Goal: Task Accomplishment & Management: Manage account settings

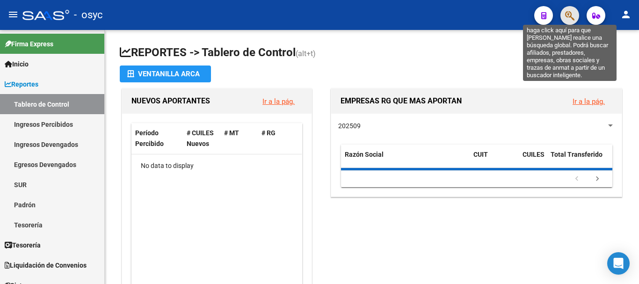
click at [566, 20] on icon "button" at bounding box center [569, 15] width 9 height 11
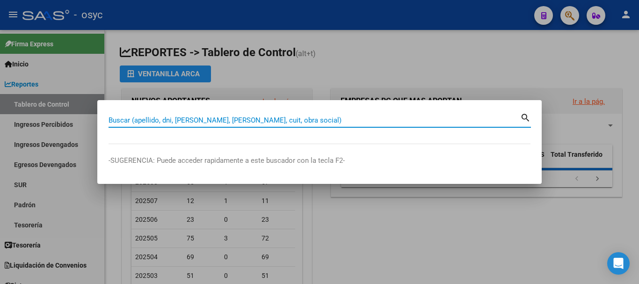
click at [249, 118] on input "Buscar (apellido, dni, [PERSON_NAME], [PERSON_NAME], cuit, obra social)" at bounding box center [315, 120] width 412 height 8
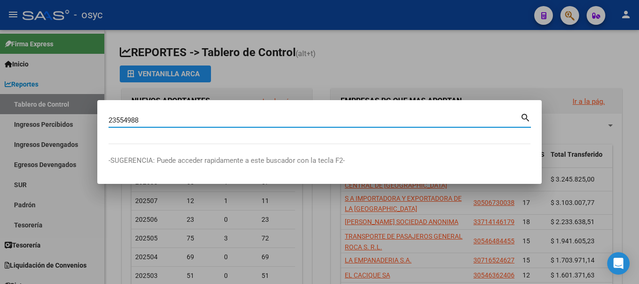
type input "23554988"
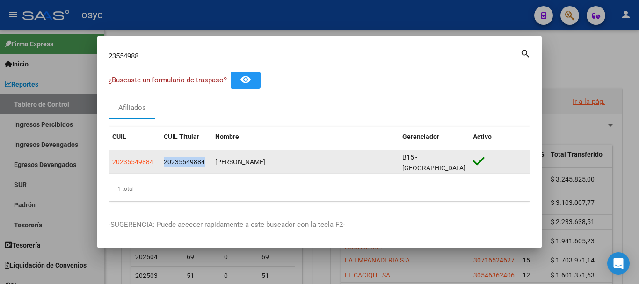
drag, startPoint x: 165, startPoint y: 159, endPoint x: 205, endPoint y: 160, distance: 40.3
click at [205, 160] on div "20235549884" at bounding box center [186, 162] width 44 height 11
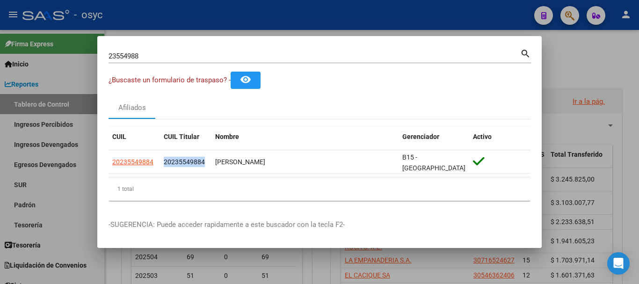
copy span "20235549884"
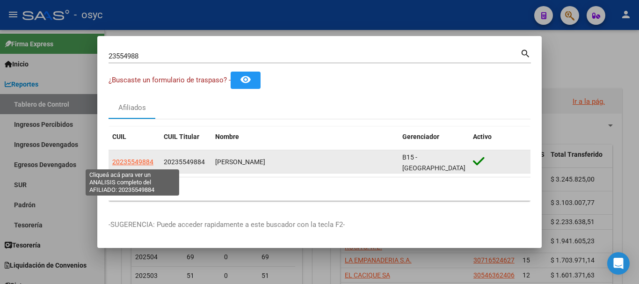
click at [129, 160] on span "20235549884" at bounding box center [132, 161] width 41 height 7
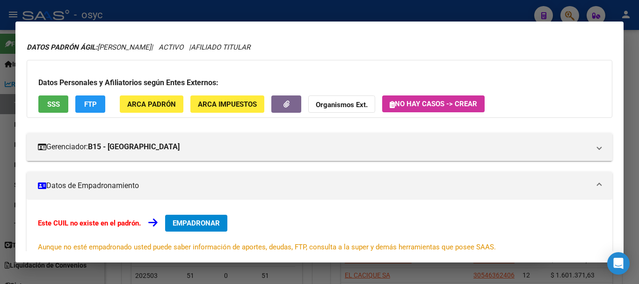
scroll to position [94, 0]
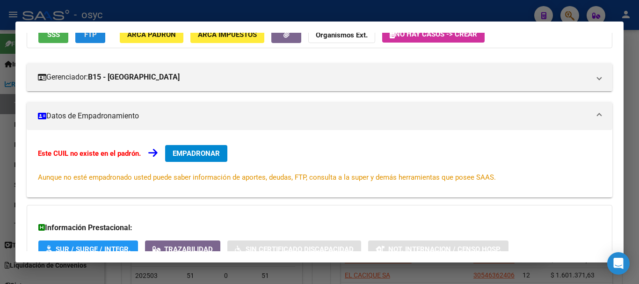
click at [98, 38] on button "FTP" at bounding box center [90, 34] width 30 height 17
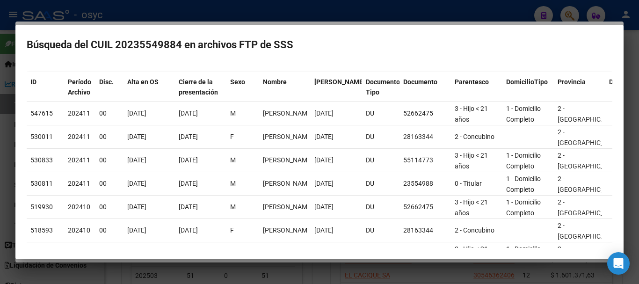
scroll to position [0, 0]
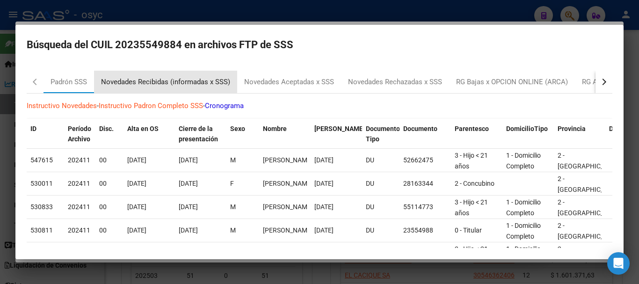
click at [124, 81] on div "Novedades Recibidas (informadas x SSS)" at bounding box center [165, 82] width 129 height 11
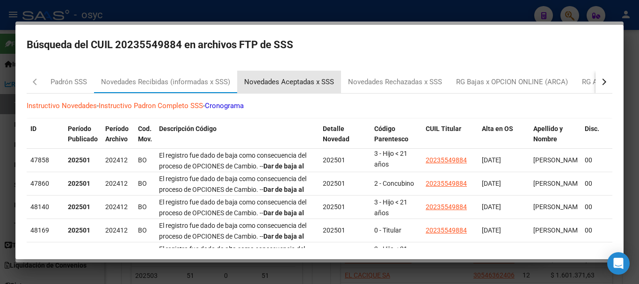
click at [272, 85] on div "Novedades Aceptadas x SSS" at bounding box center [289, 82] width 90 height 11
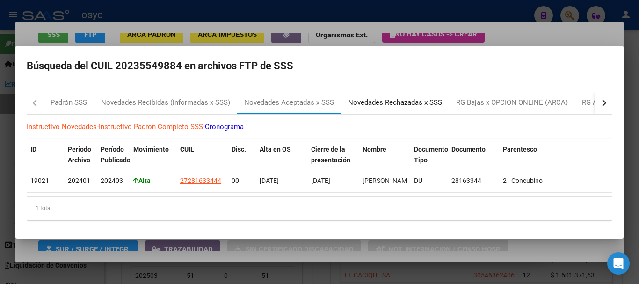
click at [397, 99] on div "Novedades Rechazadas x SSS" at bounding box center [395, 102] width 94 height 11
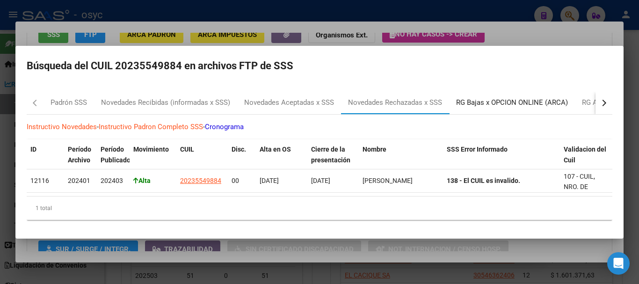
click at [467, 102] on div "RG Bajas x OPCION ONLINE (ARCA)" at bounding box center [512, 102] width 112 height 11
click at [467, 102] on div "Padrón SSS Novedades Recibidas (informadas x SSS) Novedades Aceptadas x SSS Nov…" at bounding box center [320, 160] width 586 height 136
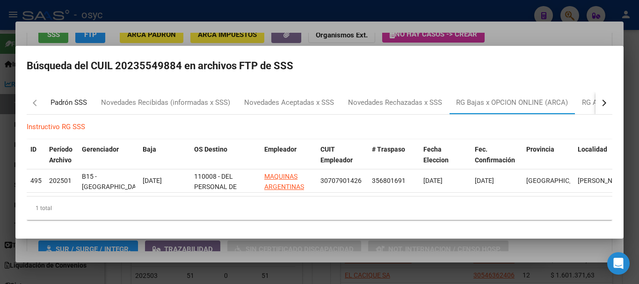
click at [67, 97] on div "Padrón SSS" at bounding box center [69, 102] width 36 height 11
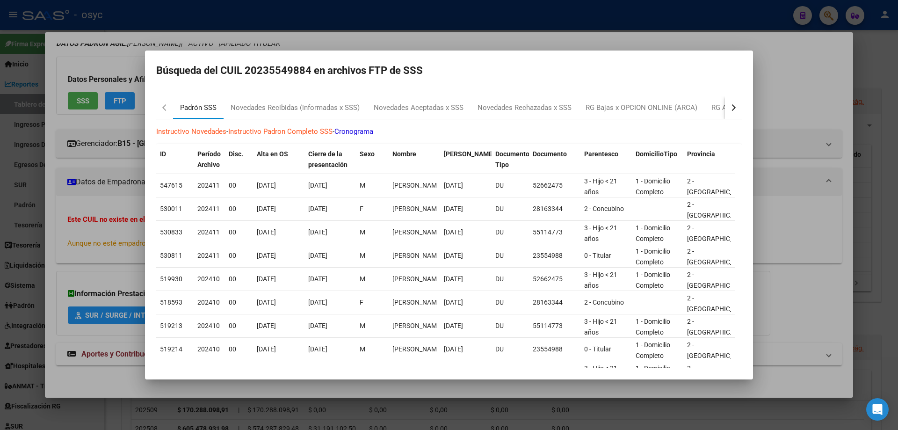
scroll to position [38, 0]
click at [502, 25] on div at bounding box center [449, 215] width 898 height 430
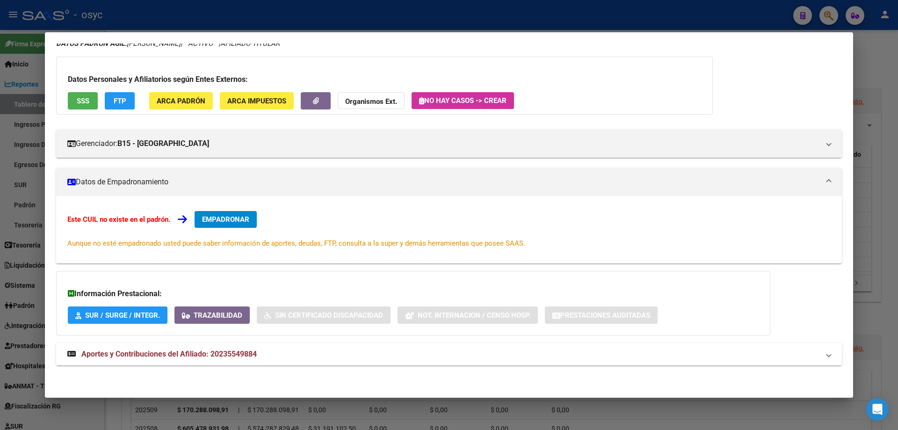
click at [639, 18] on div at bounding box center [449, 215] width 898 height 430
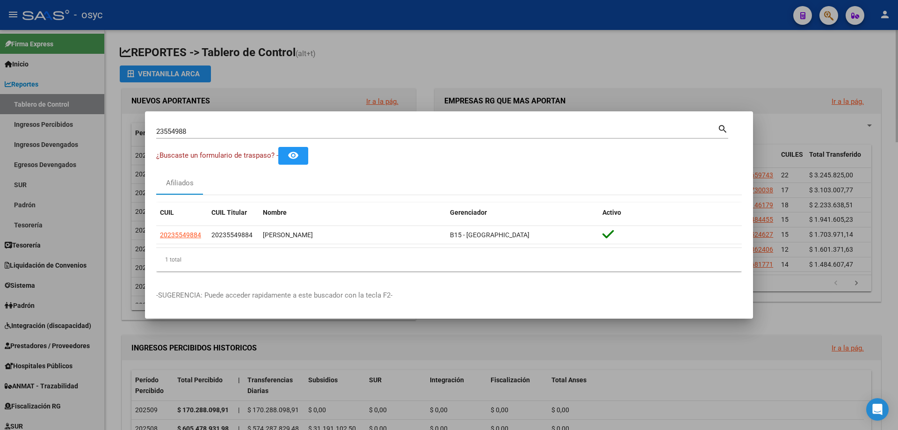
click at [639, 82] on div at bounding box center [449, 215] width 898 height 430
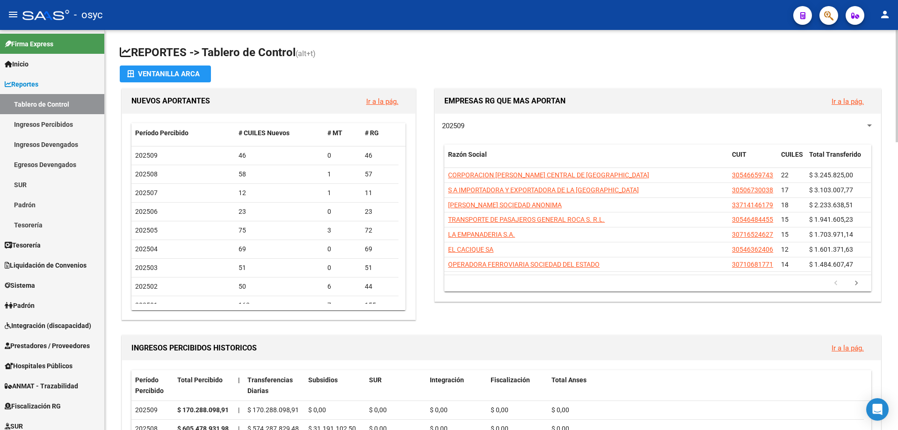
click at [530, 45] on h1 "REPORTES -> Tablero de Control (alt+t)" at bounding box center [502, 53] width 764 height 16
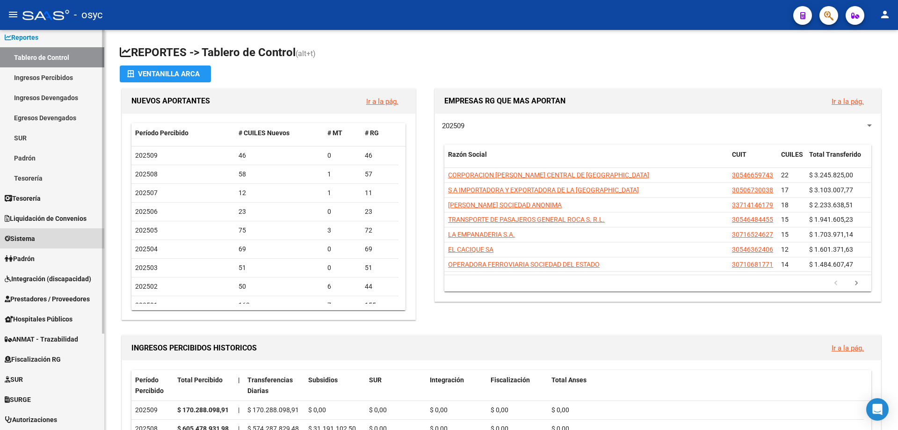
click at [51, 234] on link "Sistema" at bounding box center [52, 238] width 104 height 20
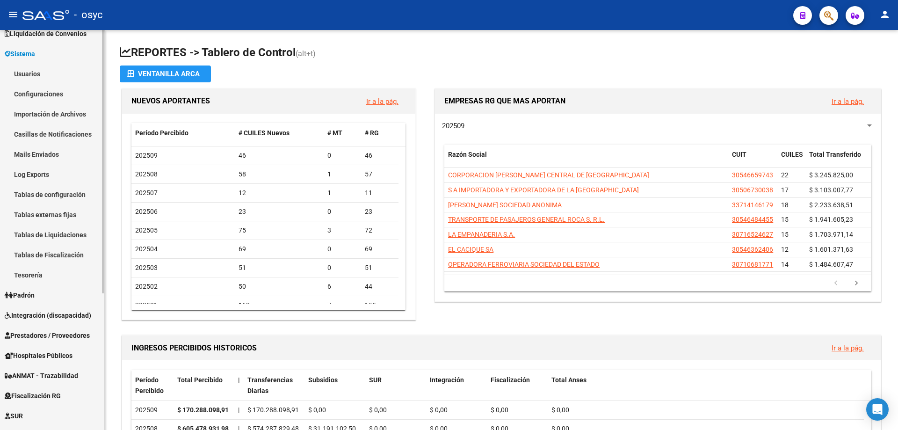
scroll to position [0, 0]
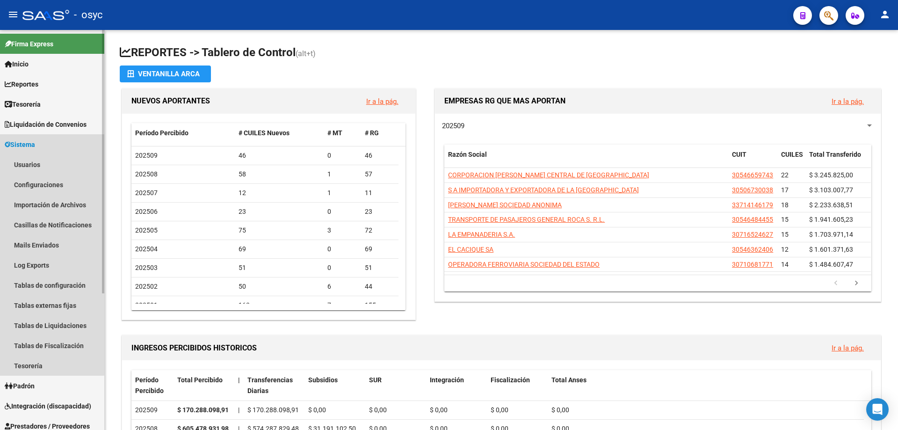
click at [40, 142] on link "Sistema" at bounding box center [52, 144] width 104 height 20
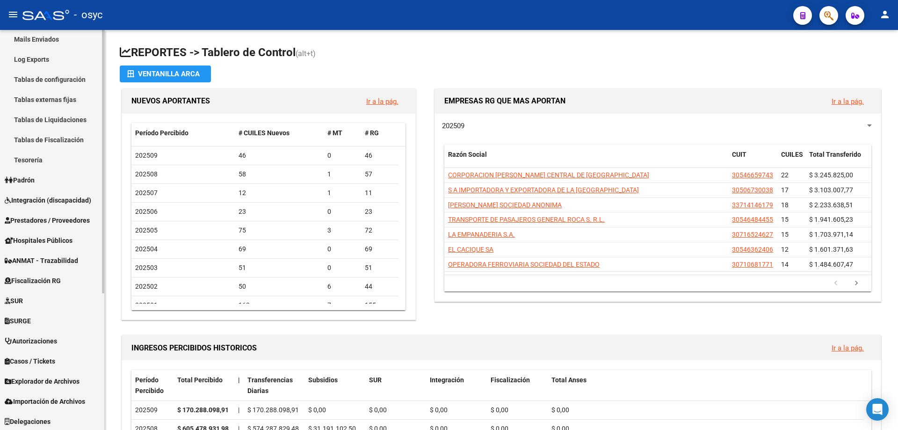
scroll to position [207, 0]
click at [57, 377] on span "Explorador de Archivos" at bounding box center [42, 380] width 75 height 10
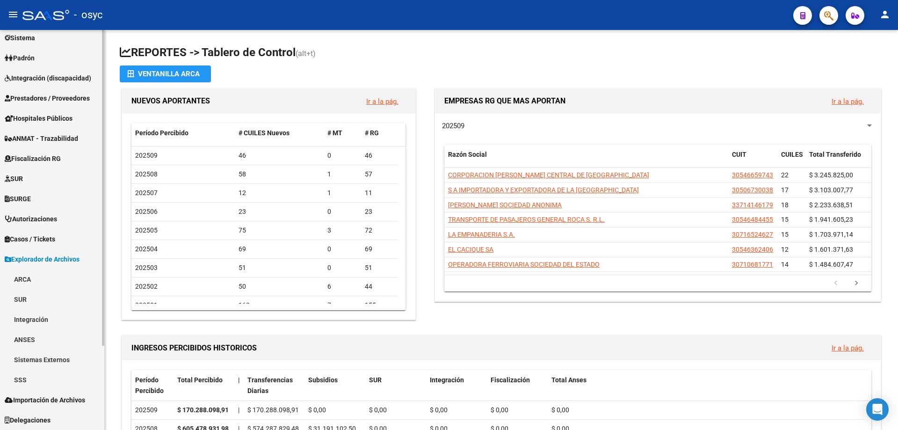
scroll to position [107, 0]
click at [43, 374] on link "SSS" at bounding box center [52, 380] width 104 height 20
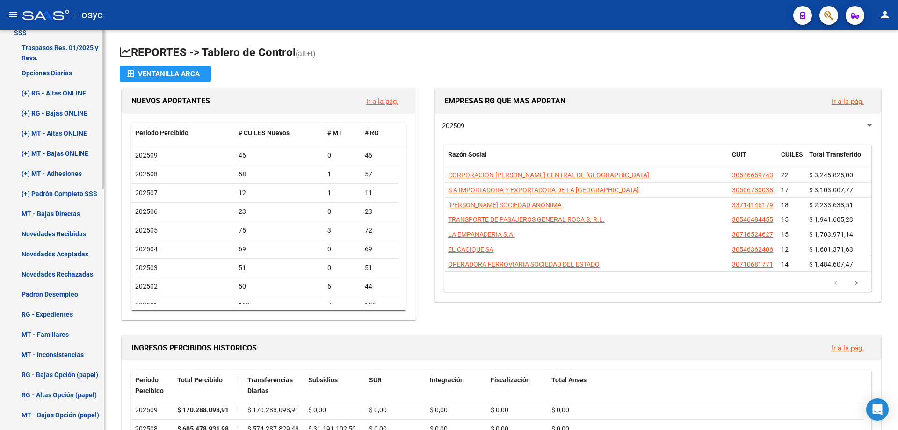
scroll to position [422, 0]
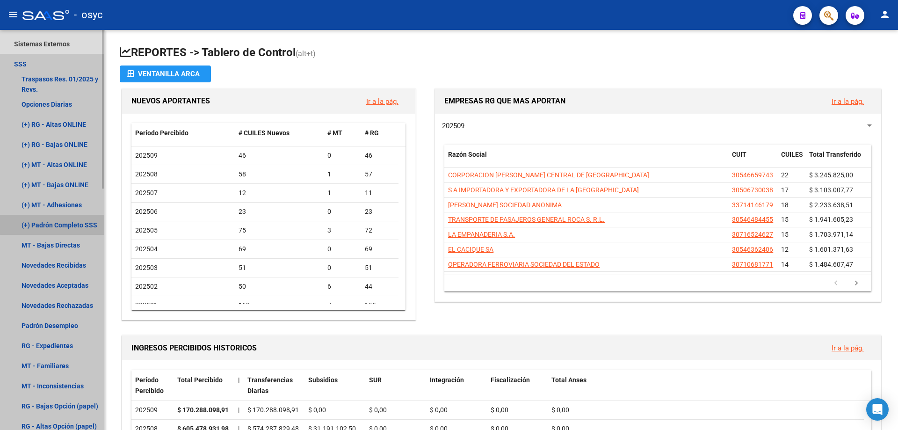
click at [58, 224] on link "(+) Padrón Completo SSS" at bounding box center [52, 225] width 104 height 20
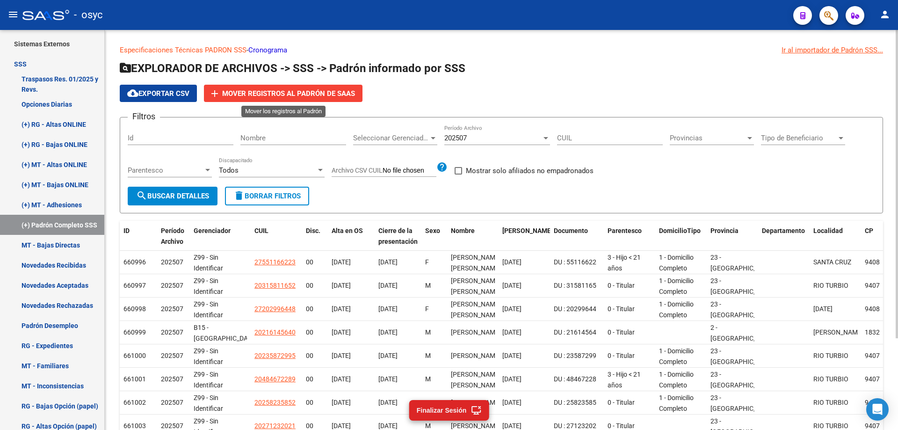
click at [319, 95] on span "Mover registros al PADRÓN de SAAS" at bounding box center [288, 93] width 133 height 8
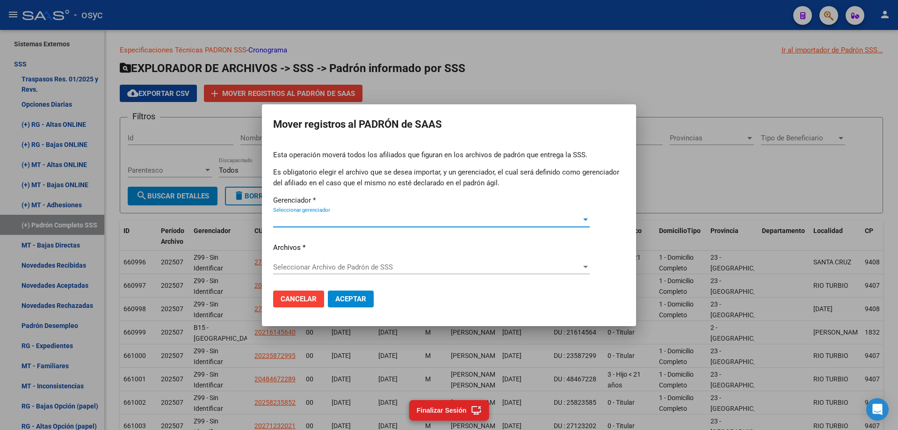
click at [582, 218] on div at bounding box center [586, 219] width 8 height 7
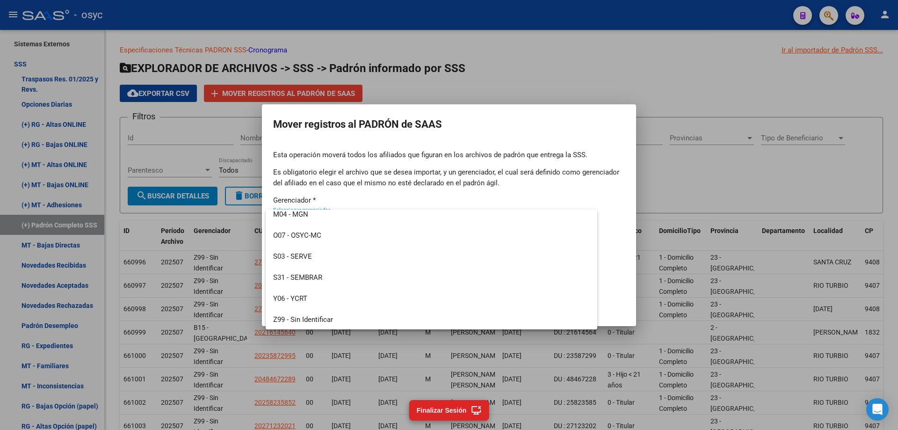
scroll to position [112, 0]
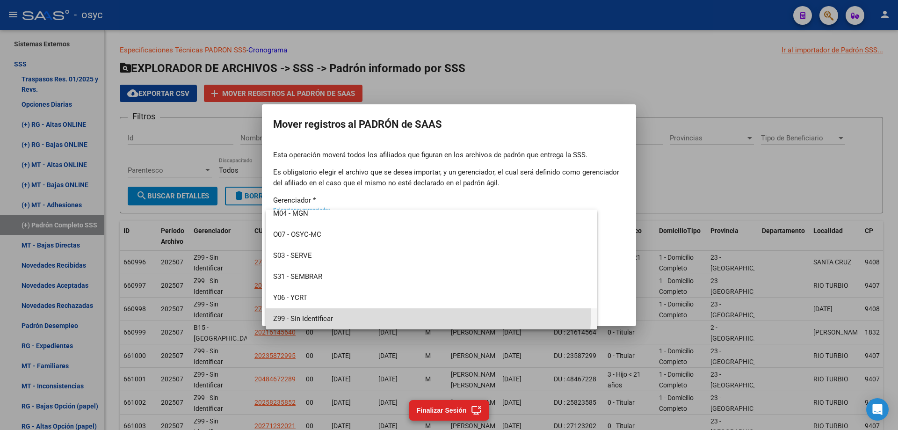
click at [410, 312] on span "Z99 - Sin Identificar" at bounding box center [431, 318] width 317 height 21
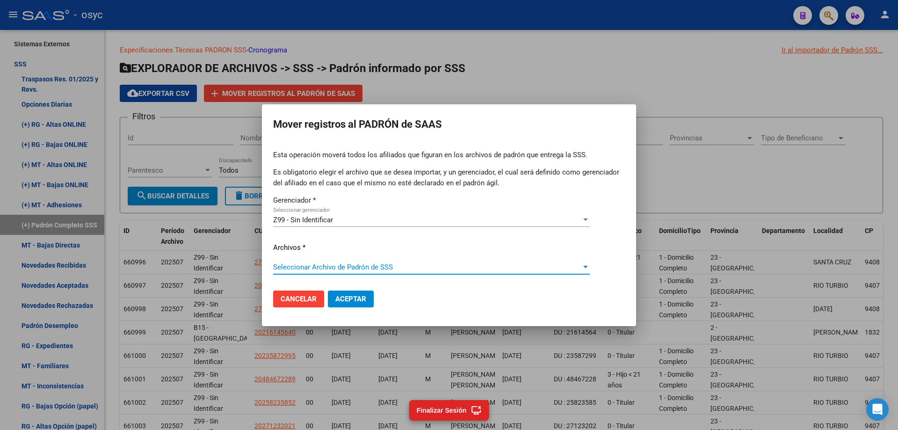
click at [403, 264] on span "Seleccionar Archivo de Padrón de SSS" at bounding box center [427, 267] width 308 height 8
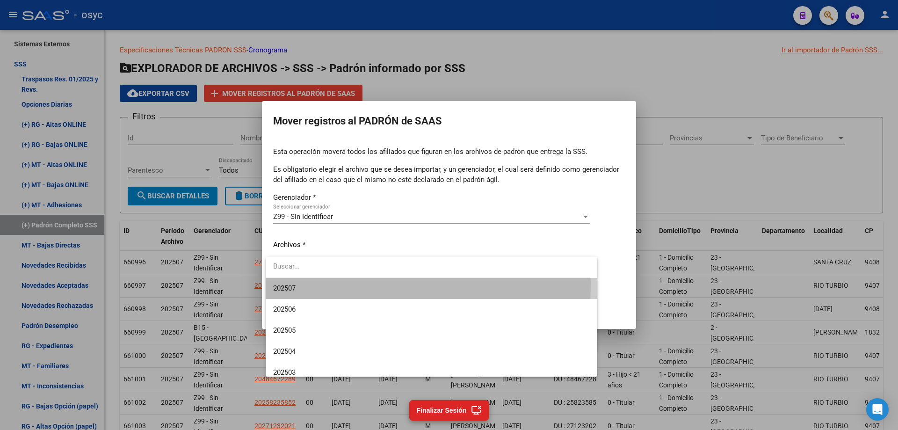
click at [334, 284] on span "202507" at bounding box center [431, 288] width 317 height 21
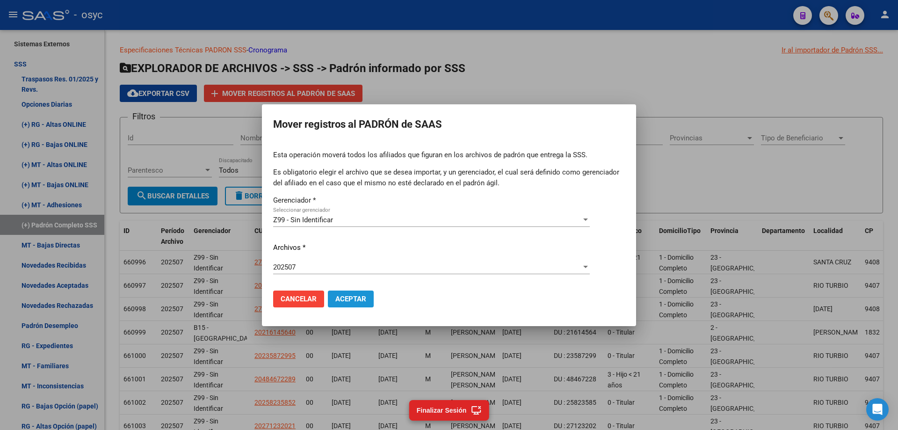
click at [355, 302] on span "Aceptar" at bounding box center [350, 299] width 31 height 8
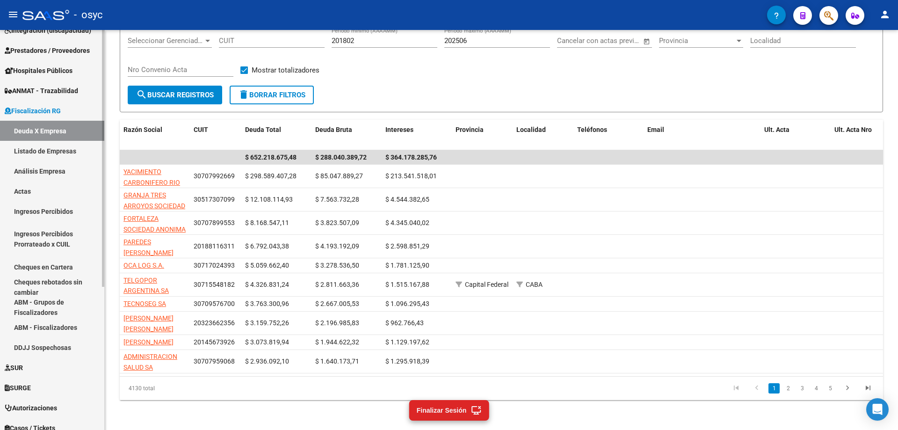
scroll to position [223, 0]
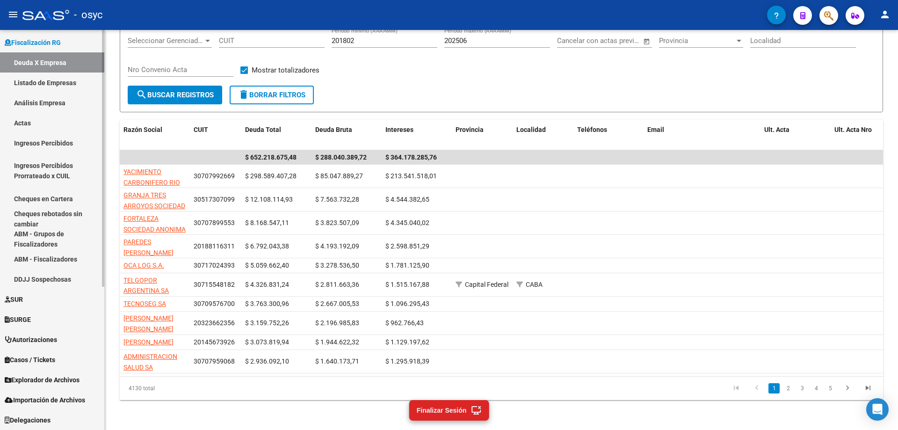
click at [102, 367] on div at bounding box center [103, 301] width 2 height 257
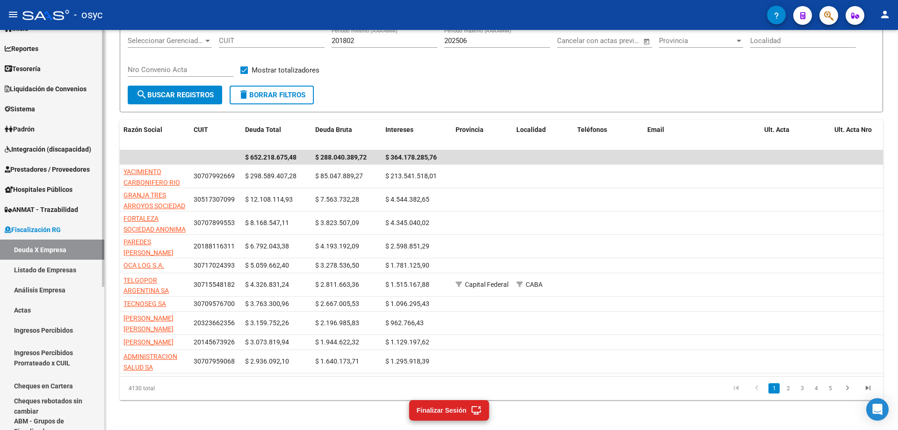
scroll to position [0, 0]
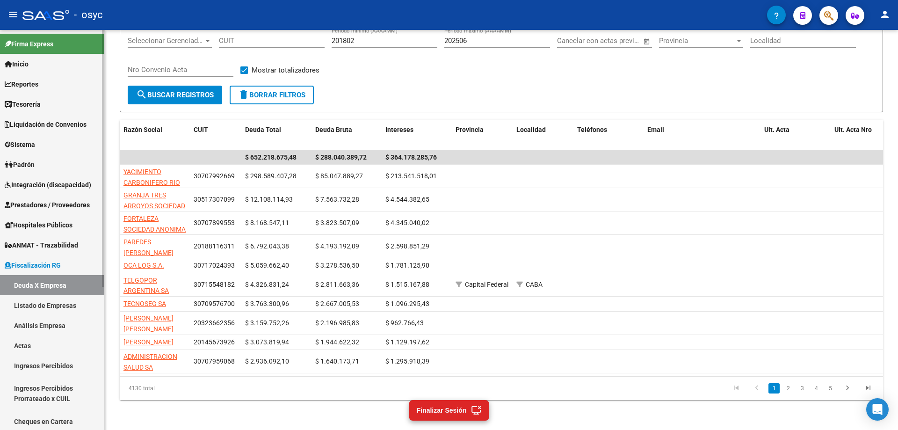
click at [48, 164] on link "Padrón" at bounding box center [52, 164] width 104 height 20
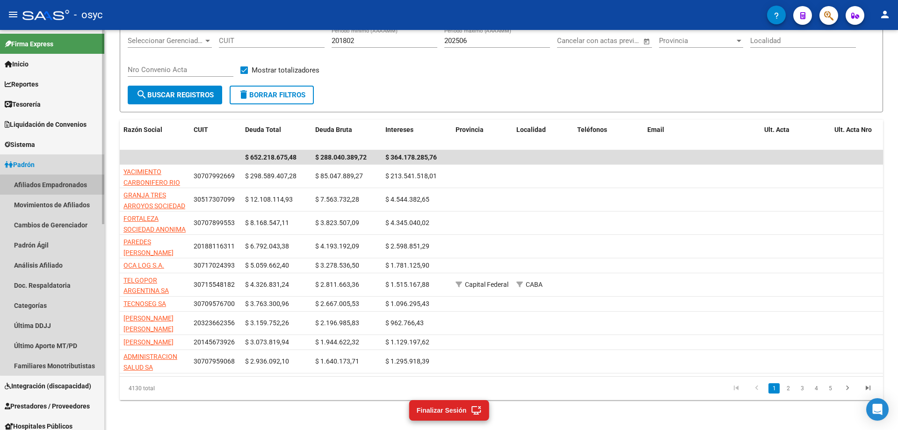
click at [58, 185] on link "Afiliados Empadronados" at bounding box center [52, 185] width 104 height 20
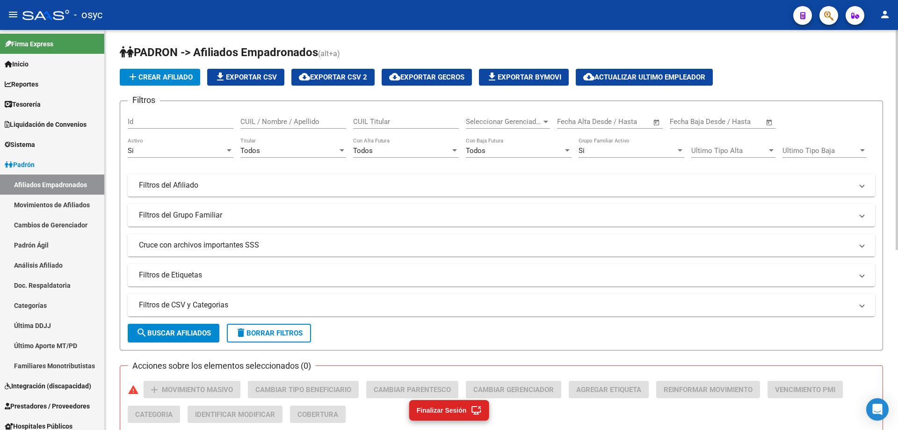
click at [267, 243] on mat-panel-title "Cruce con archivos importantes SSS" at bounding box center [496, 245] width 714 height 10
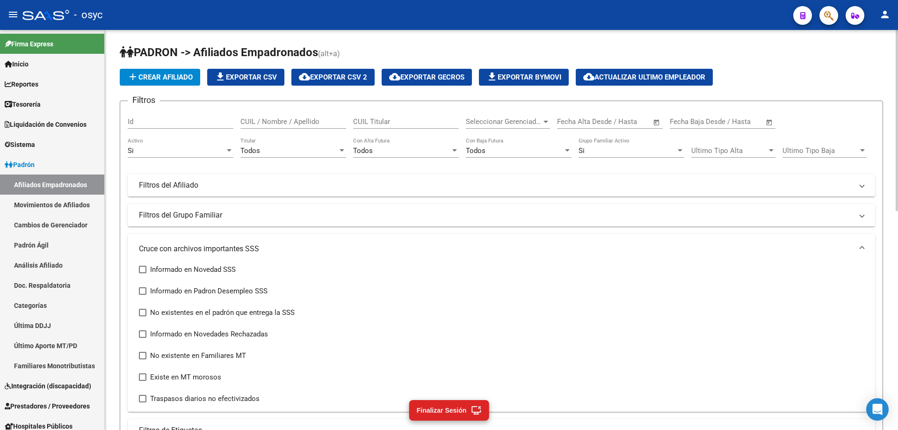
scroll to position [47, 0]
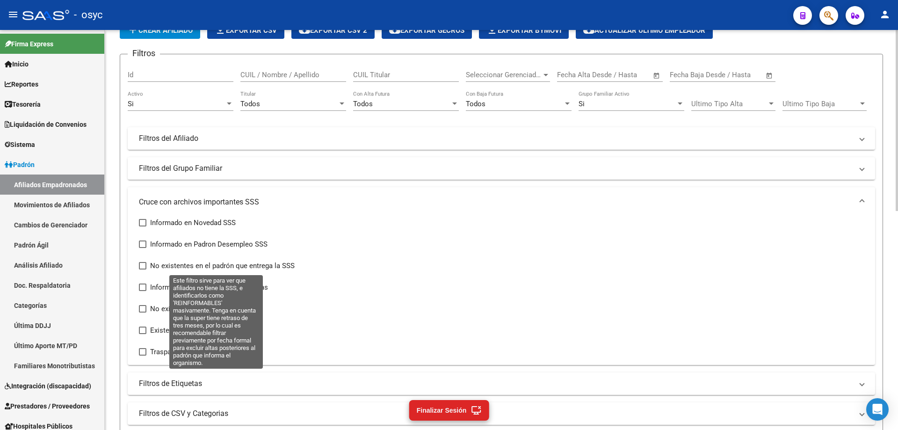
click at [280, 265] on span "No existentes en el padrón que entrega la SSS" at bounding box center [222, 265] width 145 height 11
click at [143, 269] on input "No existentes en el padrón que entrega la SSS" at bounding box center [142, 269] width 0 height 0
checkbox input "true"
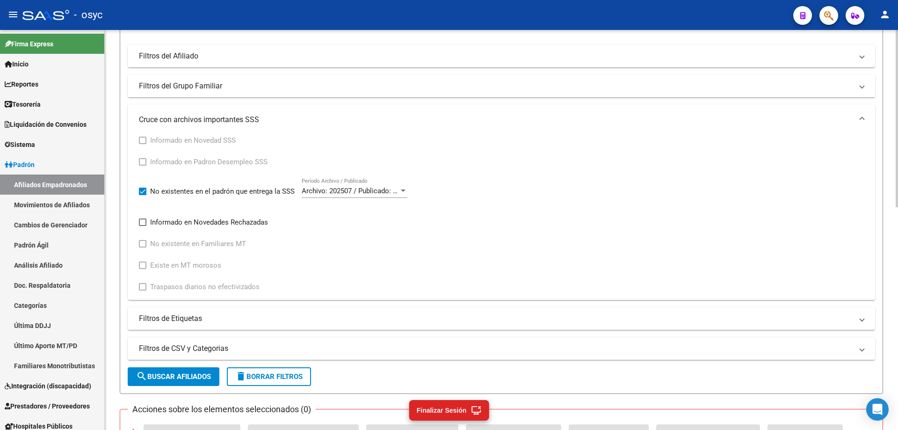
scroll to position [140, 0]
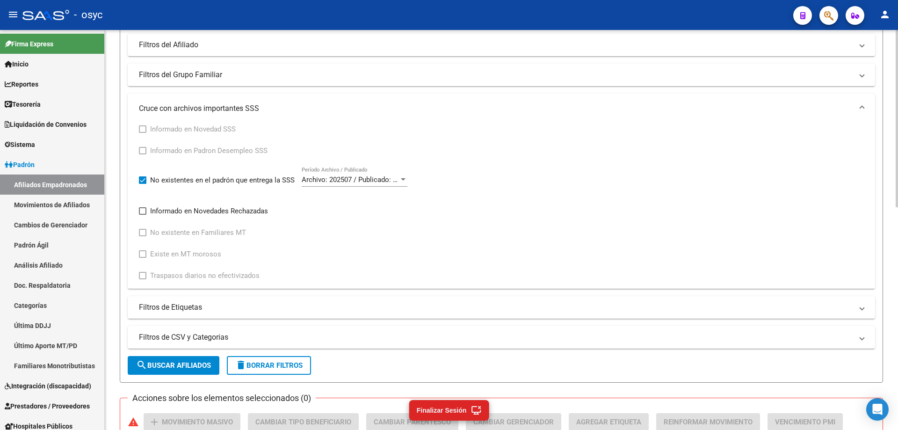
click at [403, 180] on div at bounding box center [403, 179] width 5 height 2
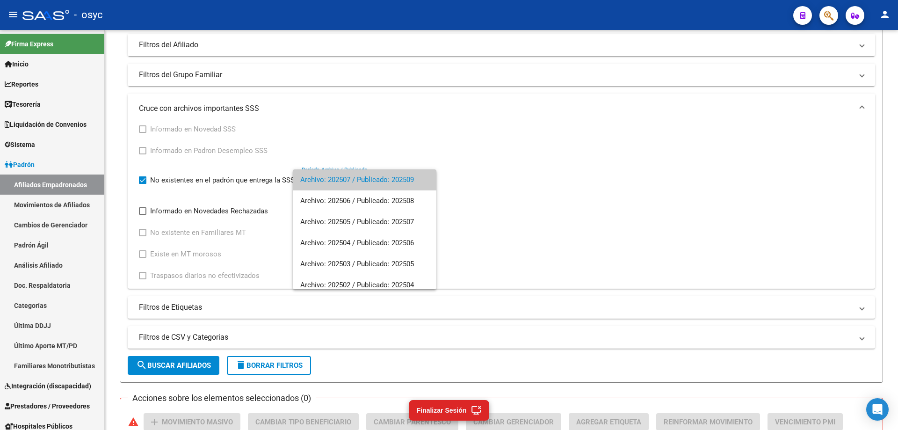
click at [474, 164] on div at bounding box center [449, 215] width 898 height 430
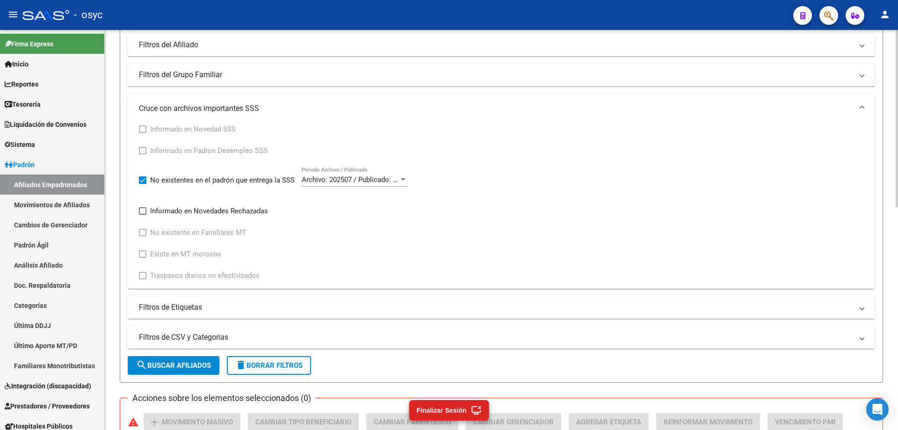
click at [175, 360] on button "search Buscar Afiliados" at bounding box center [174, 365] width 92 height 19
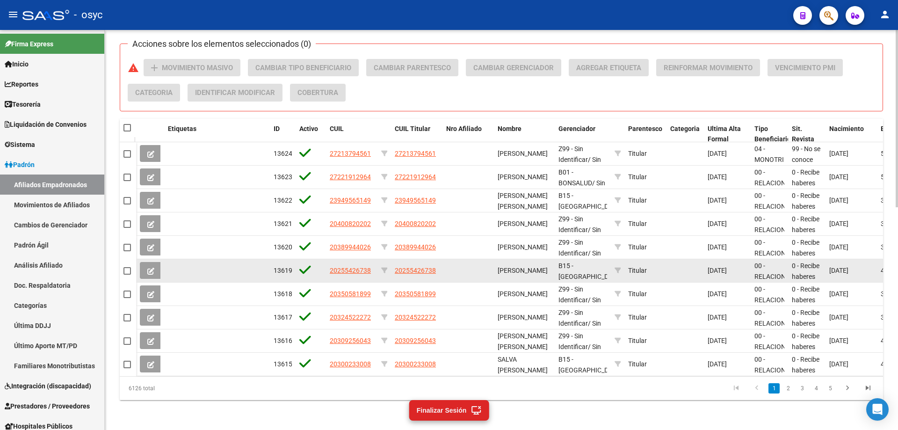
scroll to position [408, 0]
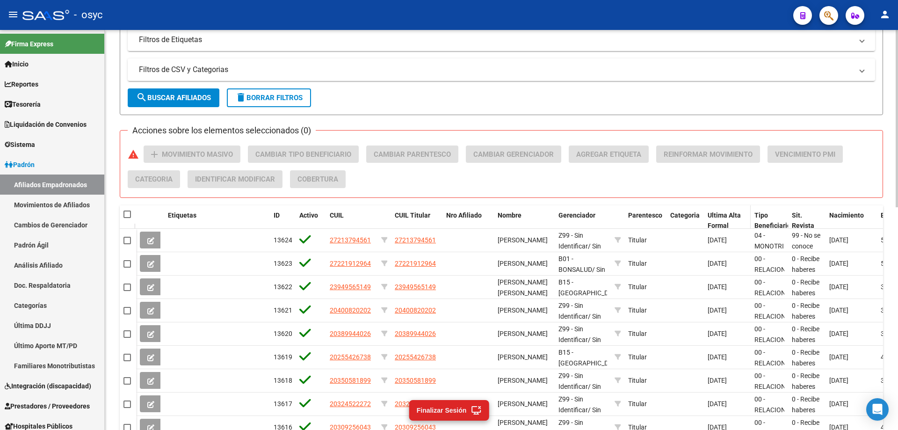
click at [721, 215] on span "Ultima Alta Formal" at bounding box center [724, 220] width 33 height 18
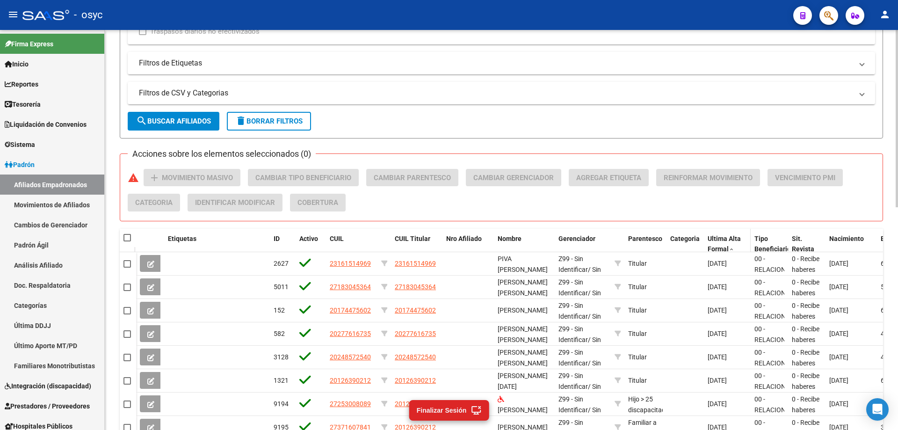
scroll to position [361, 0]
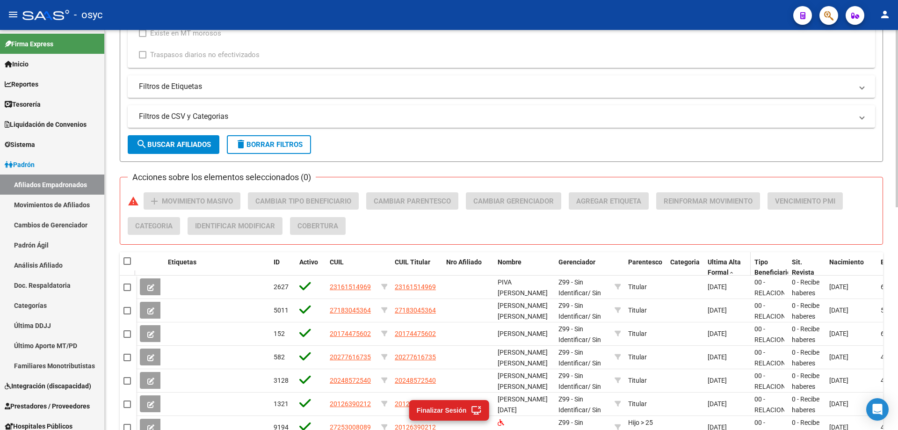
click at [730, 268] on div "Ultima Alta Formal" at bounding box center [727, 268] width 39 height 22
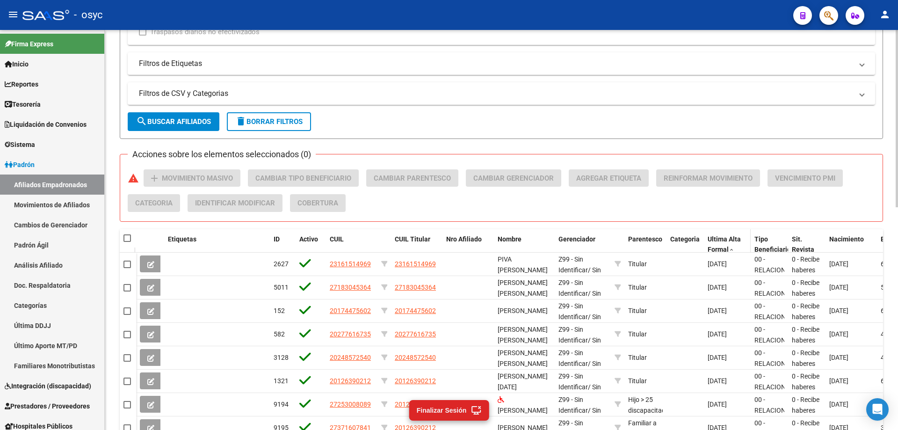
scroll to position [408, 0]
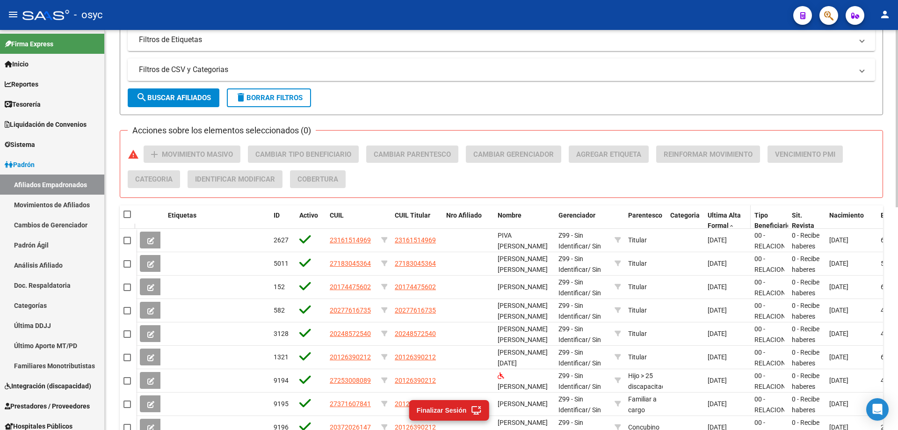
click at [728, 222] on div "Ultima Alta Formal" at bounding box center [727, 221] width 39 height 22
click at [730, 217] on span "Ultima Alta Formal" at bounding box center [724, 220] width 33 height 18
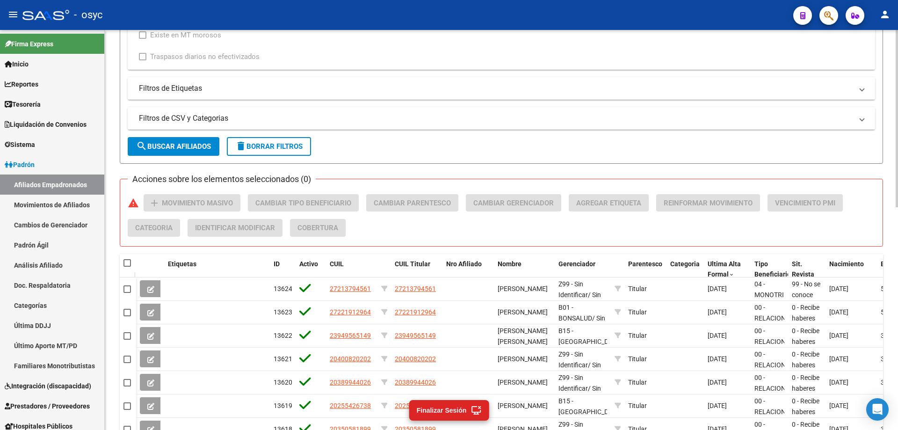
scroll to position [374, 0]
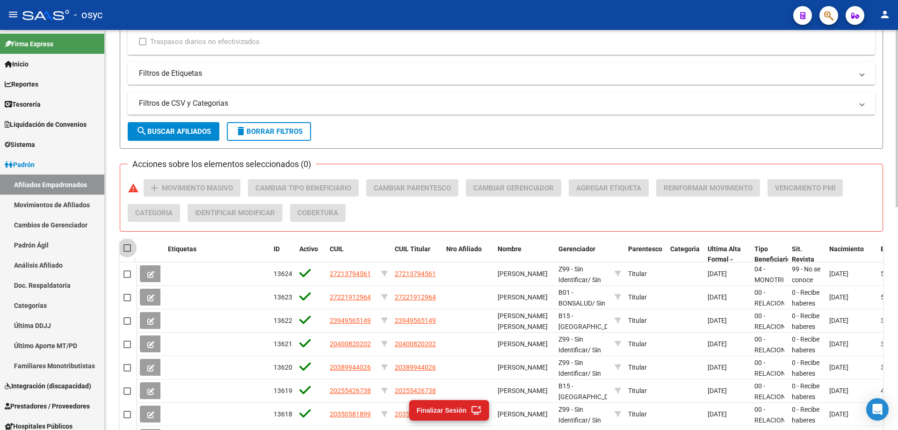
click at [127, 250] on span at bounding box center [127, 247] width 7 height 7
click at [127, 252] on input "checkbox" at bounding box center [127, 252] width 0 height 0
checkbox input "true"
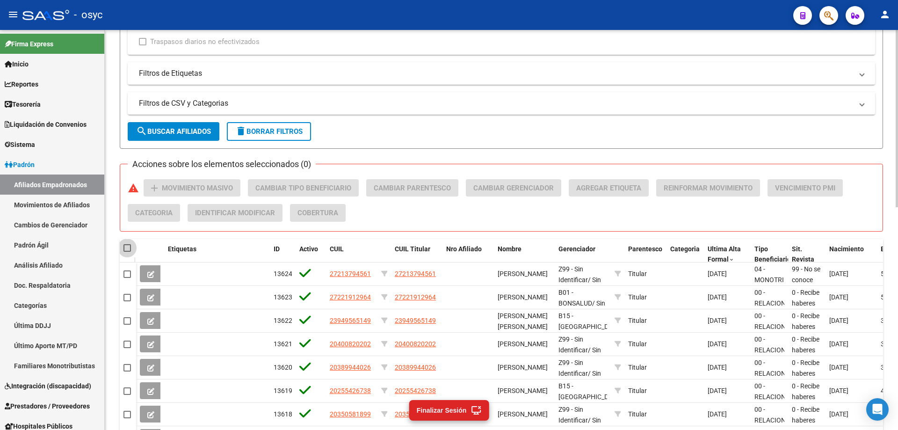
checkbox input "true"
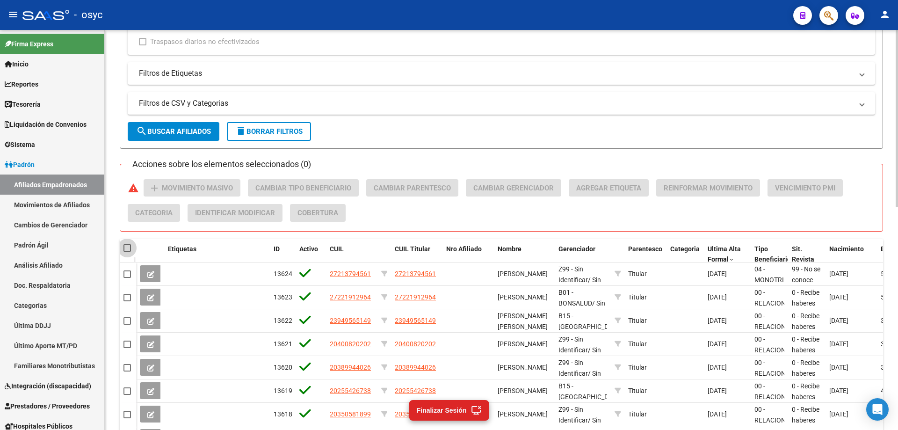
checkbox input "true"
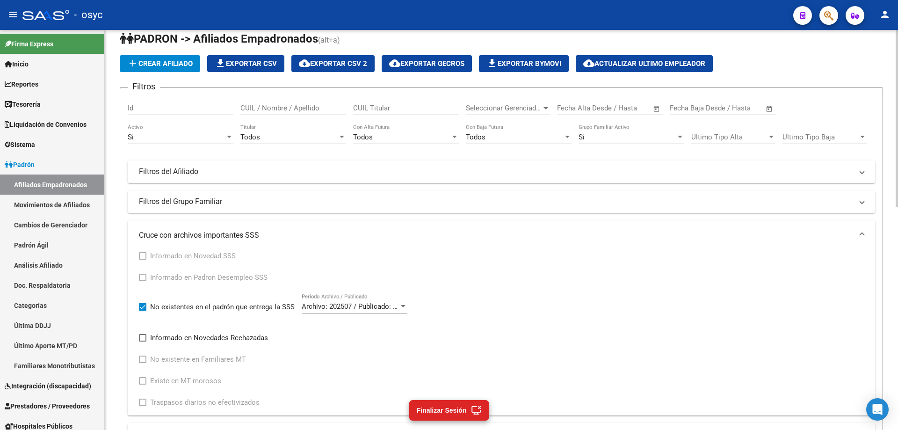
scroll to position [0, 0]
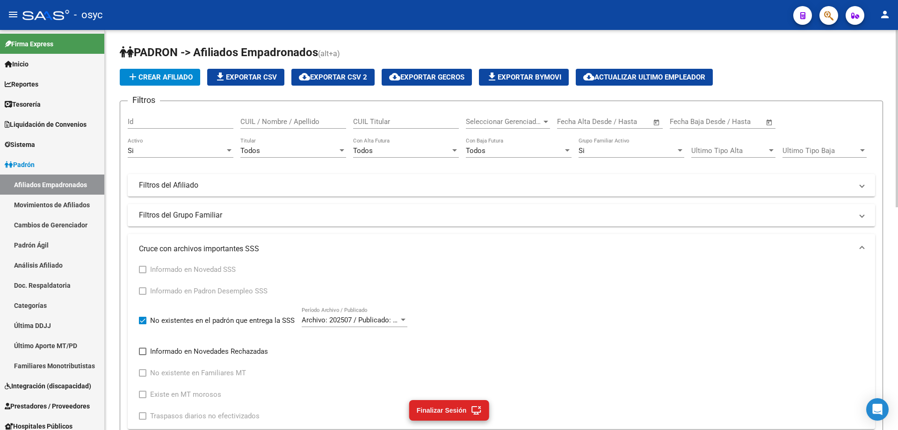
click at [310, 153] on div "Todos" at bounding box center [288, 150] width 97 height 8
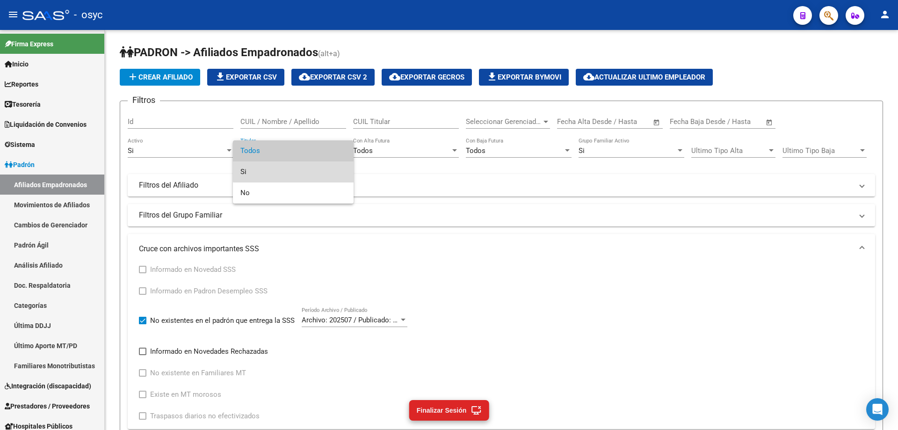
click at [302, 170] on span "Si" at bounding box center [293, 171] width 106 height 21
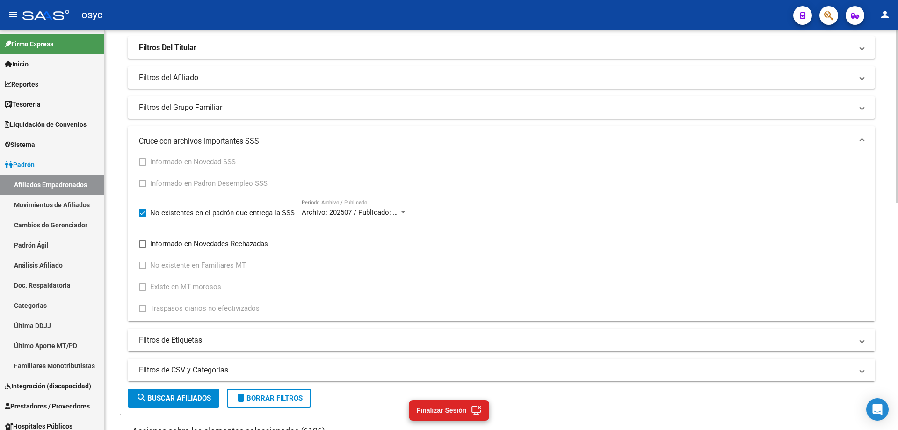
scroll to position [150, 0]
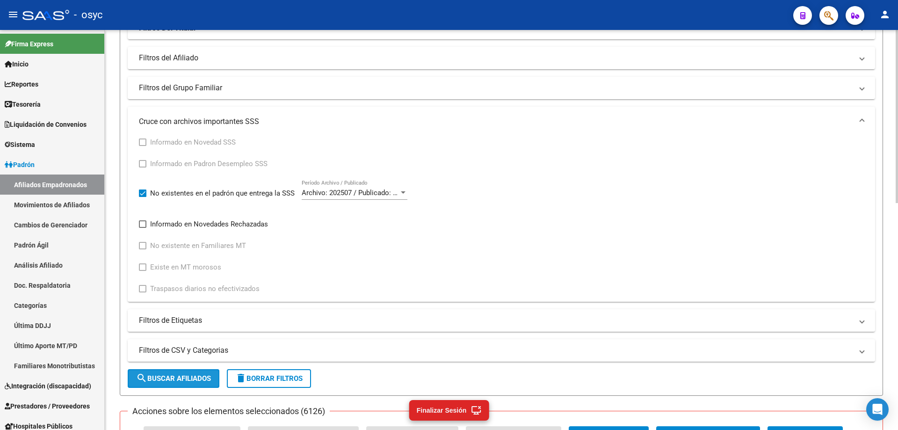
click at [191, 384] on button "search Buscar Afiliados" at bounding box center [174, 378] width 92 height 19
checkbox input "false"
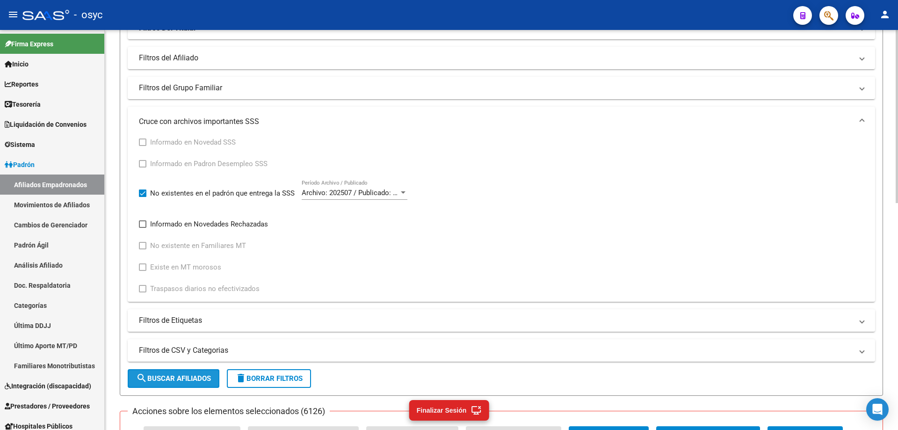
checkbox input "false"
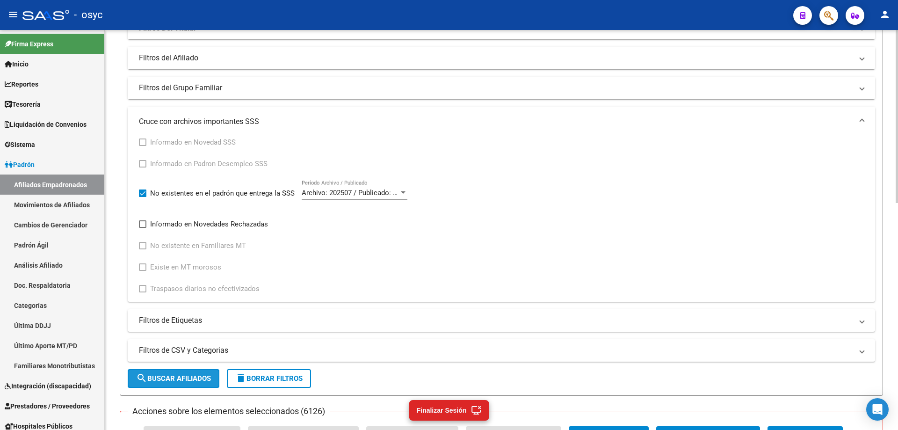
checkbox input "false"
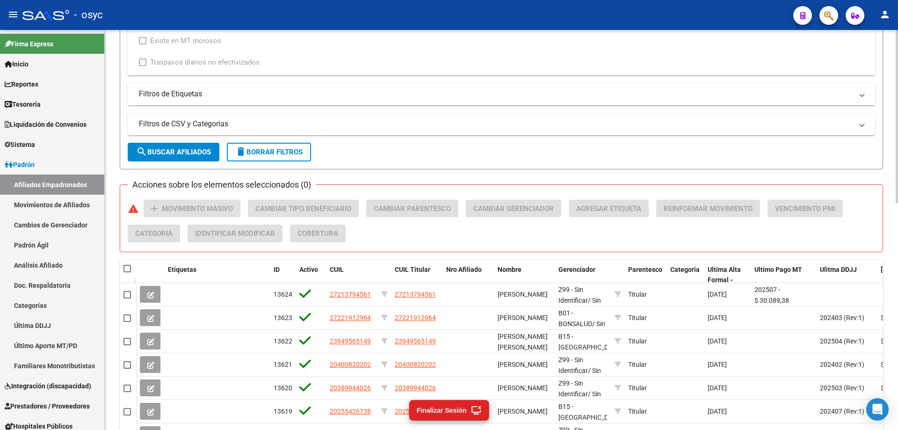
scroll to position [524, 0]
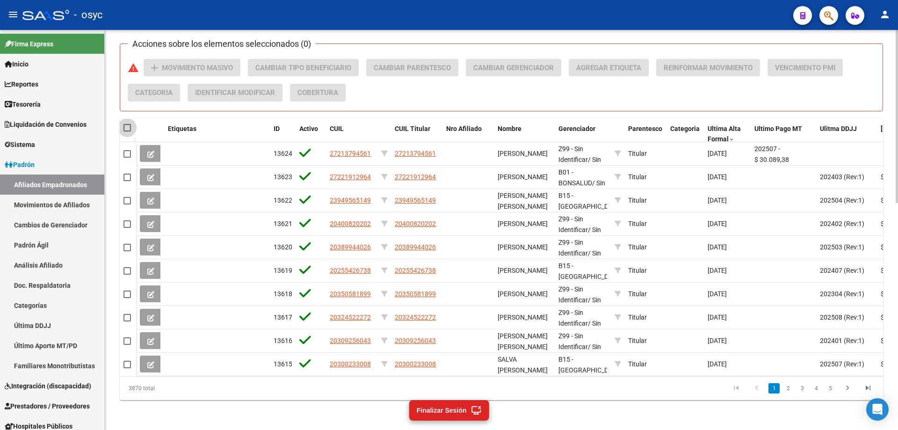
click at [131, 124] on div at bounding box center [128, 128] width 9 height 9
click at [129, 124] on span at bounding box center [127, 127] width 7 height 7
click at [127, 131] on input "checkbox" at bounding box center [127, 131] width 0 height 0
checkbox input "true"
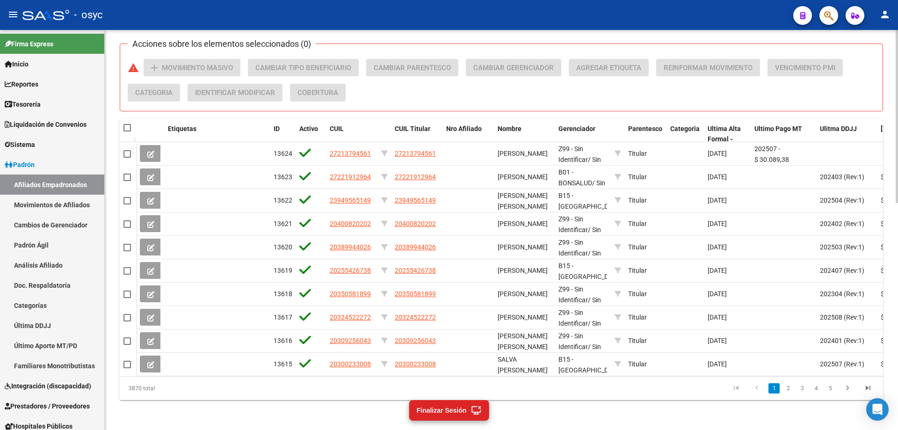
checkbox input "true"
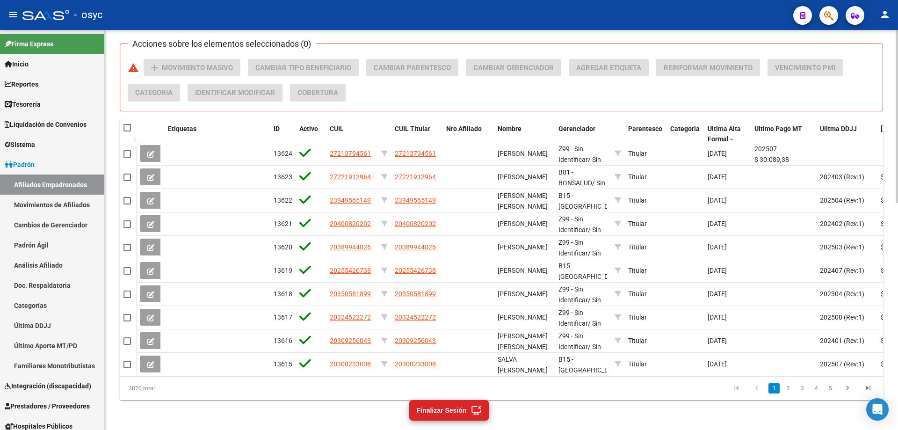
checkbox input "true"
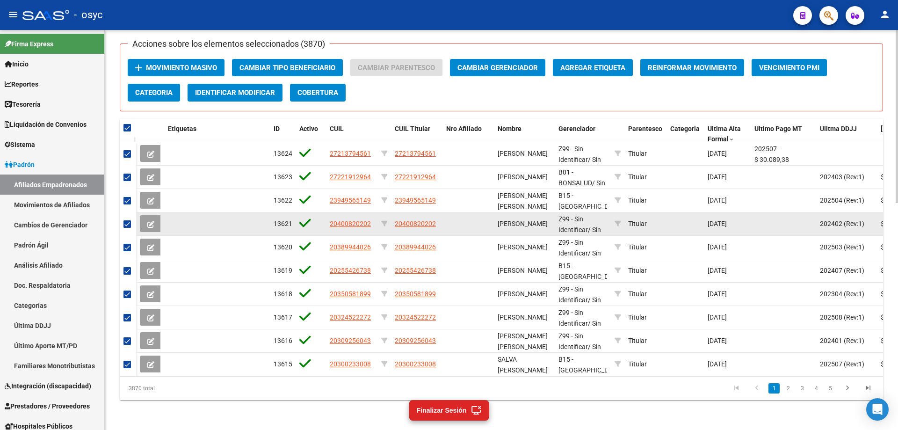
scroll to position [477, 0]
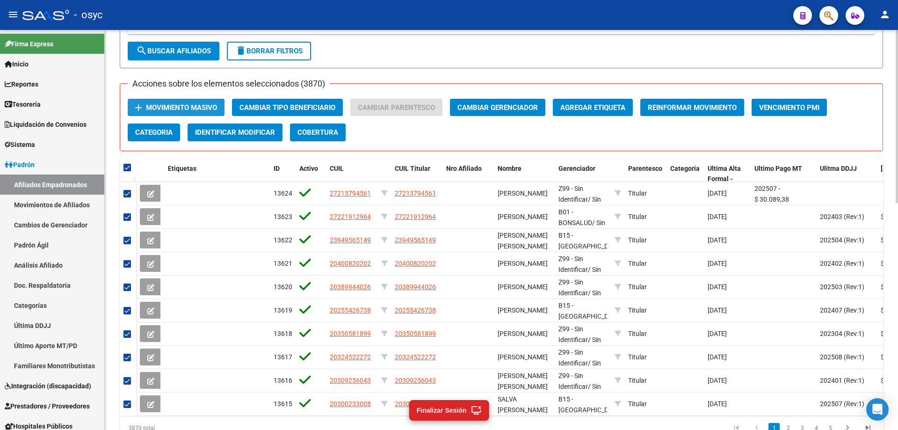
click at [174, 109] on span "Movimiento Masivo" at bounding box center [181, 107] width 71 height 8
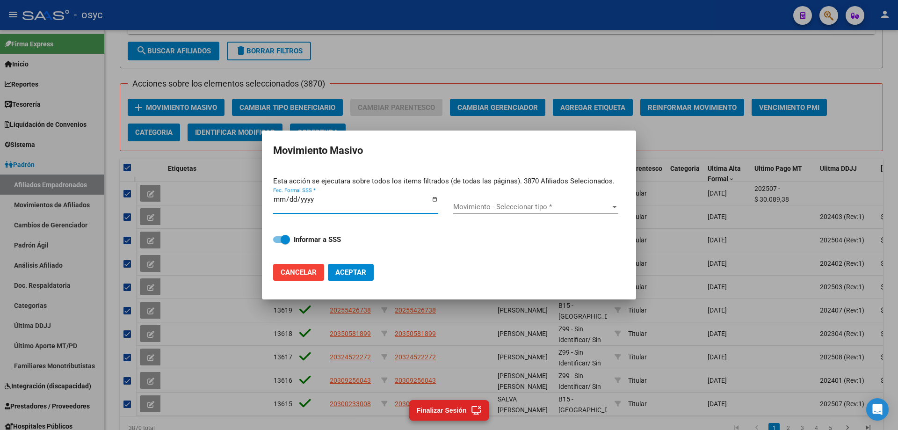
click at [426, 207] on input "Fec. Formal SSS *" at bounding box center [355, 203] width 165 height 15
click at [432, 200] on input "Fec. Formal SSS *" at bounding box center [355, 203] width 165 height 15
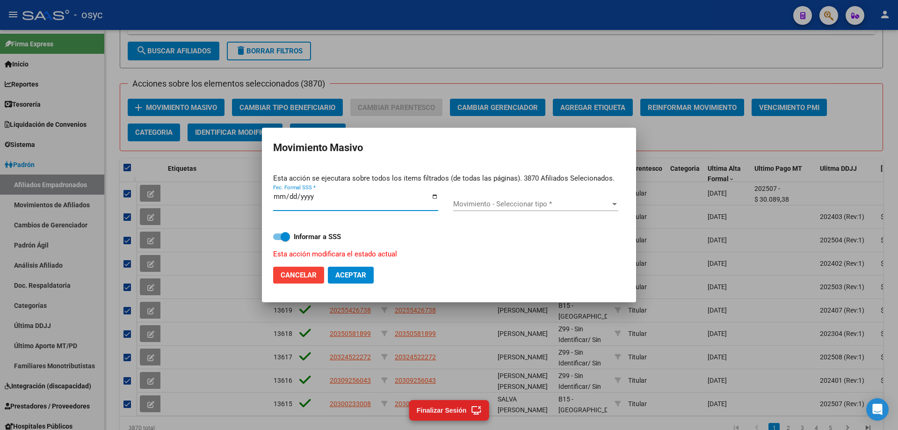
type input "2025-07-31"
click at [563, 202] on span "Movimiento - Seleccionar tipo *" at bounding box center [531, 204] width 157 height 8
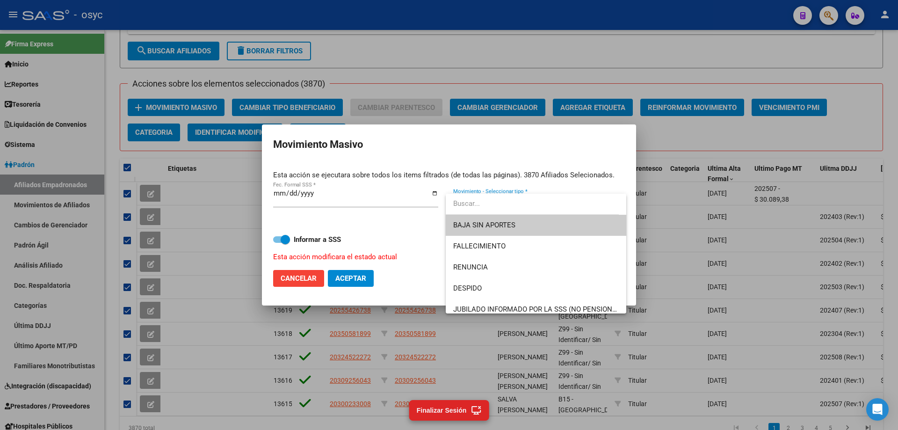
click at [506, 158] on div at bounding box center [449, 215] width 898 height 430
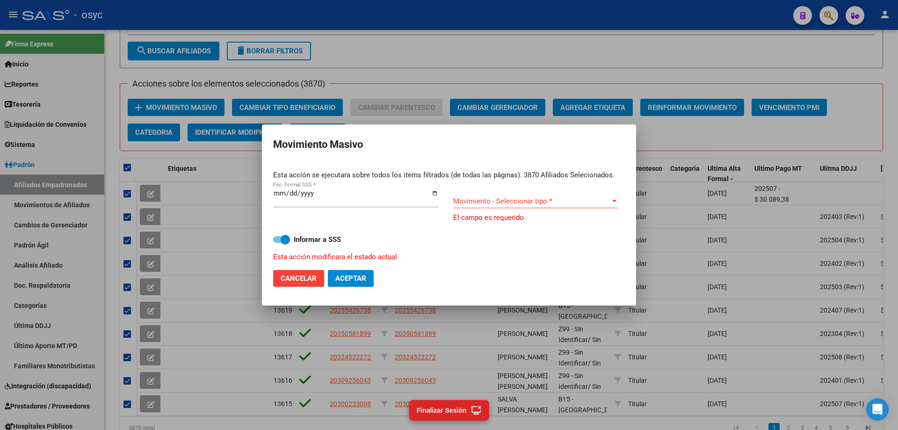
click at [521, 203] on span "Movimiento - Seleccionar tipo *" at bounding box center [531, 201] width 157 height 8
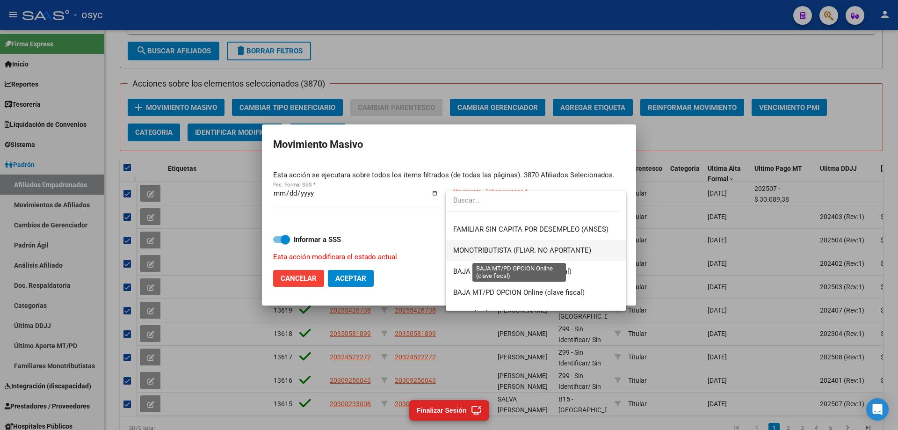
scroll to position [680, 0]
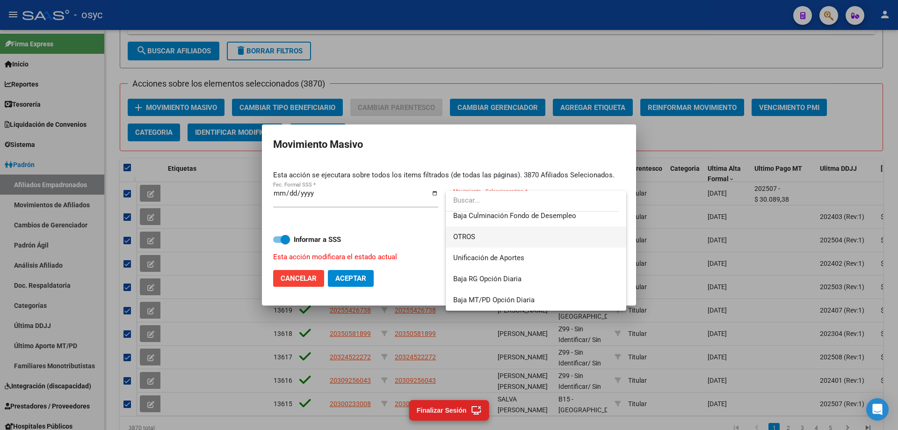
click at [498, 233] on span "OTROS" at bounding box center [535, 236] width 165 height 21
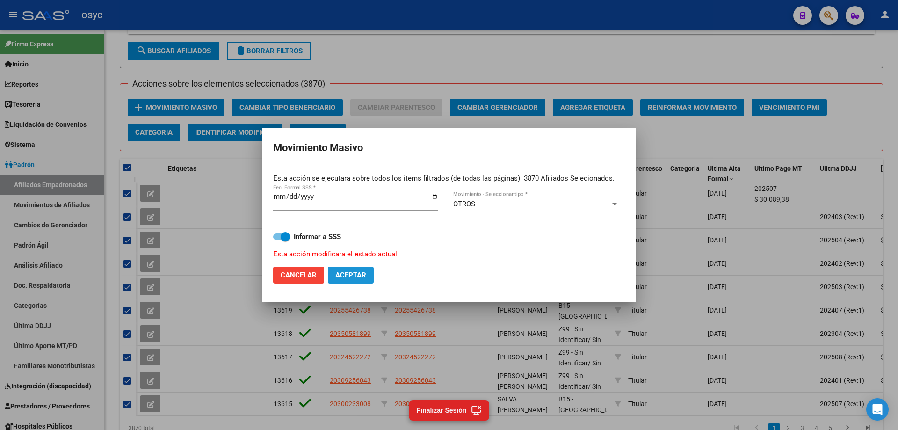
click at [359, 273] on span "Aceptar" at bounding box center [350, 275] width 31 height 8
checkbox input "false"
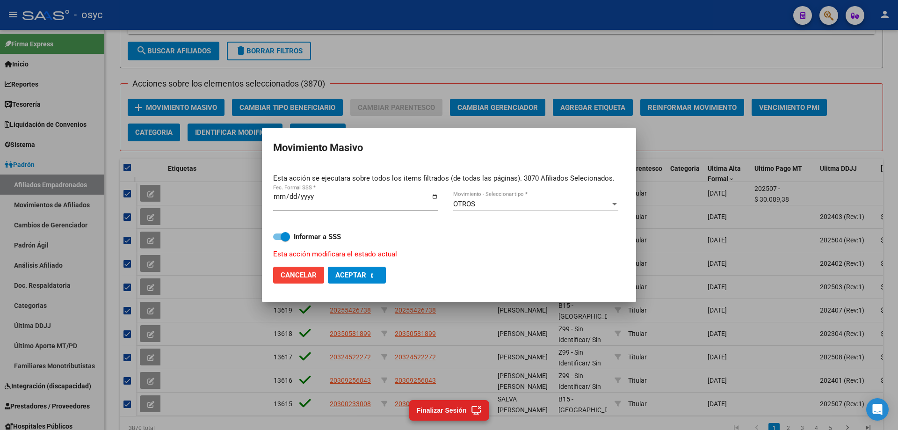
checkbox input "false"
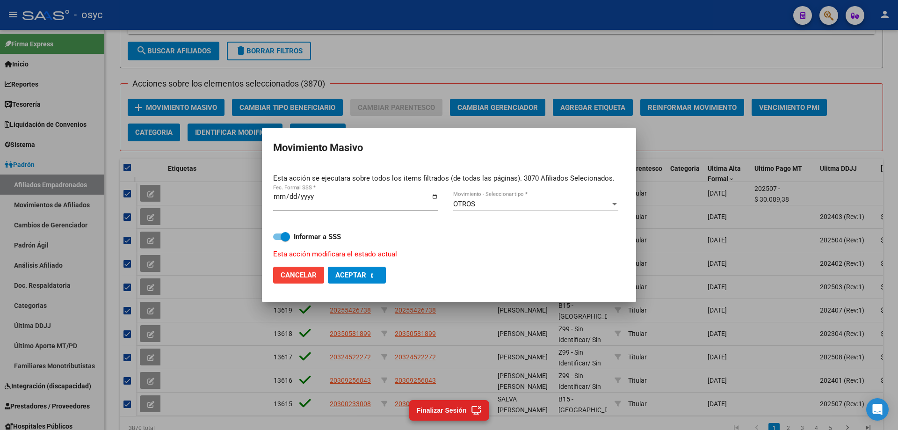
checkbox input "false"
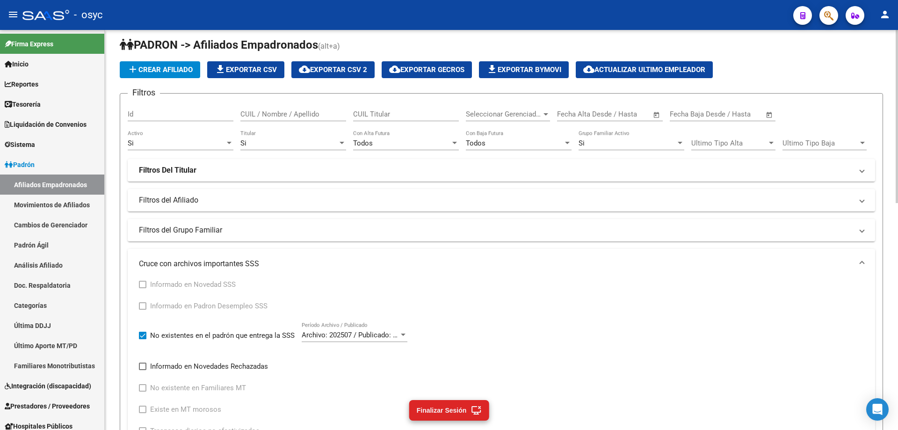
scroll to position [0, 0]
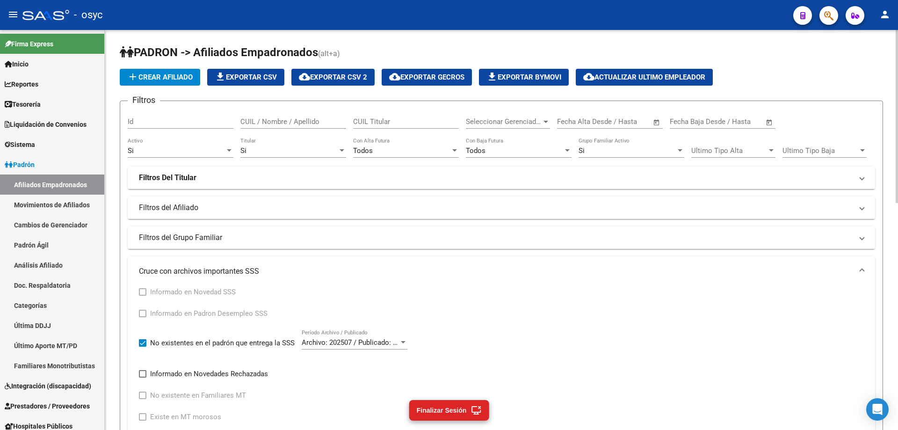
click at [597, 145] on div "Si Grupo Familiar Activo" at bounding box center [632, 148] width 106 height 20
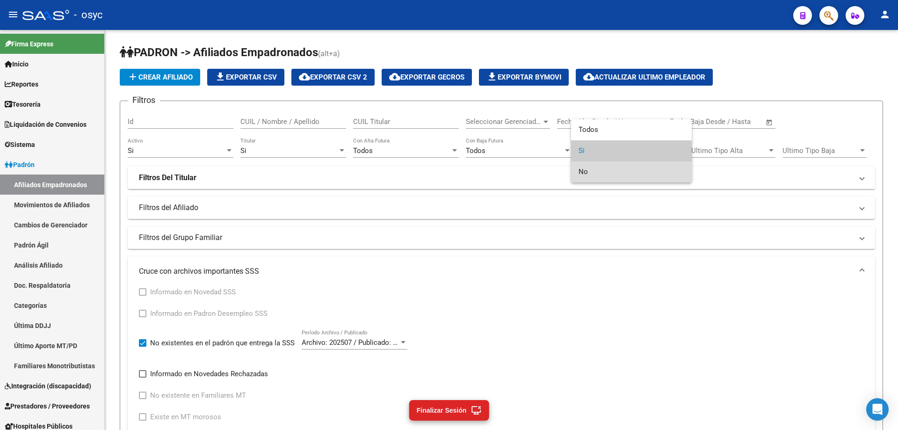
click at [589, 171] on span "No" at bounding box center [632, 171] width 106 height 21
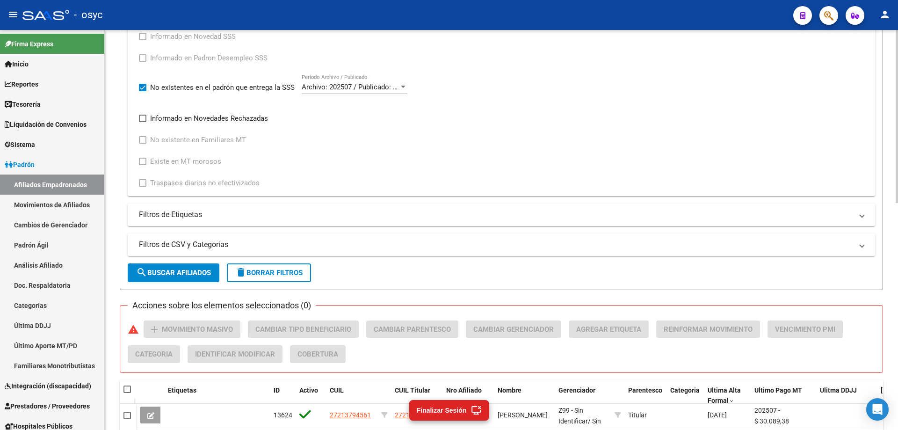
scroll to position [281, 0]
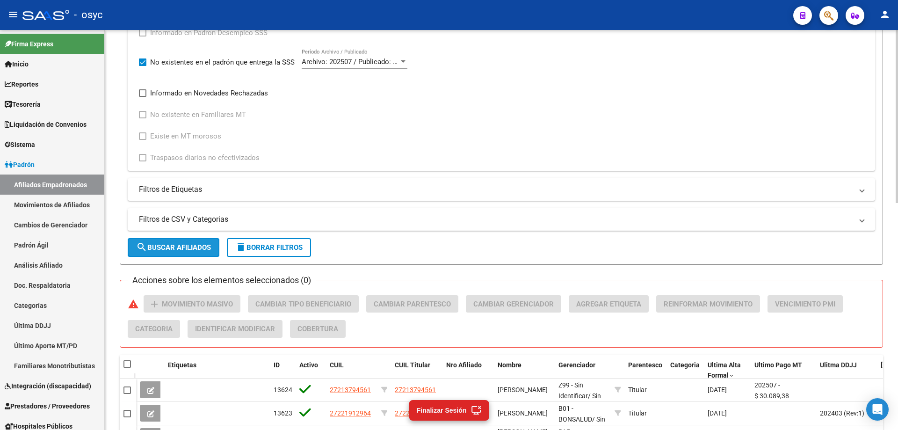
click at [186, 243] on button "search Buscar Afiliados" at bounding box center [174, 247] width 92 height 19
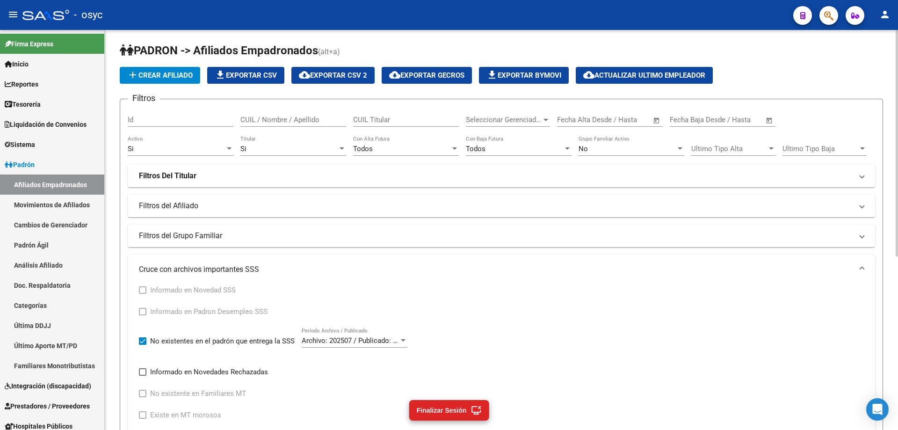
scroll to position [0, 0]
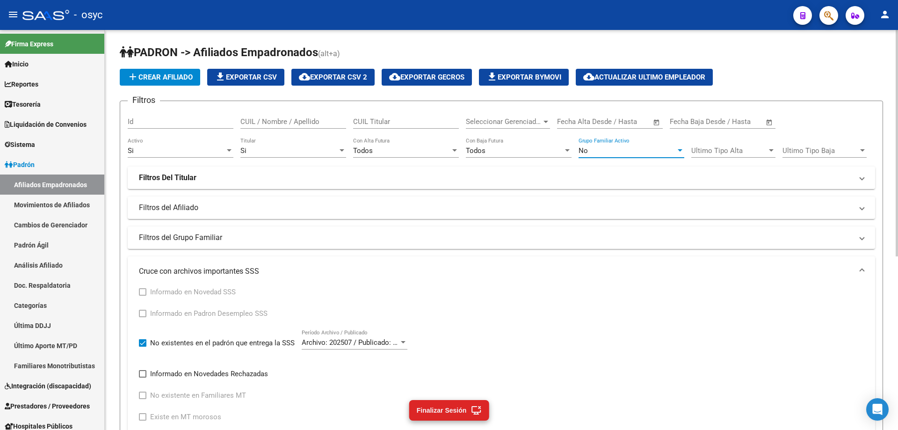
click at [637, 152] on div "No" at bounding box center [627, 150] width 97 height 8
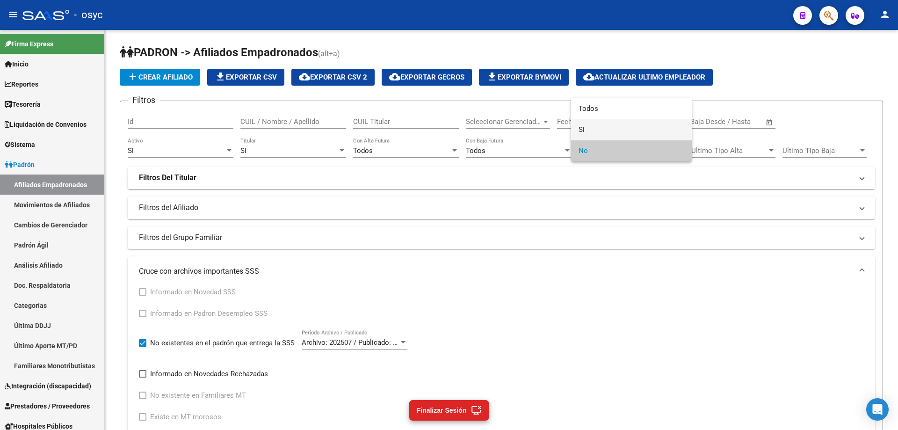
click at [629, 132] on span "Si" at bounding box center [632, 129] width 106 height 21
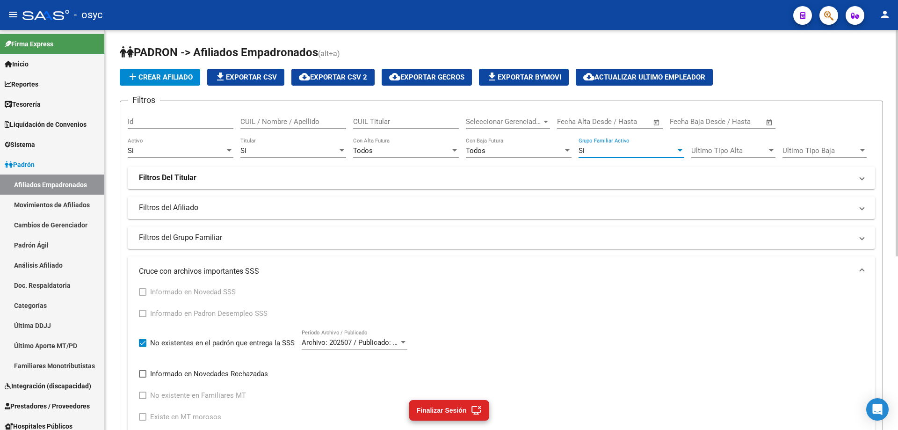
click at [298, 153] on div "Si" at bounding box center [288, 150] width 97 height 8
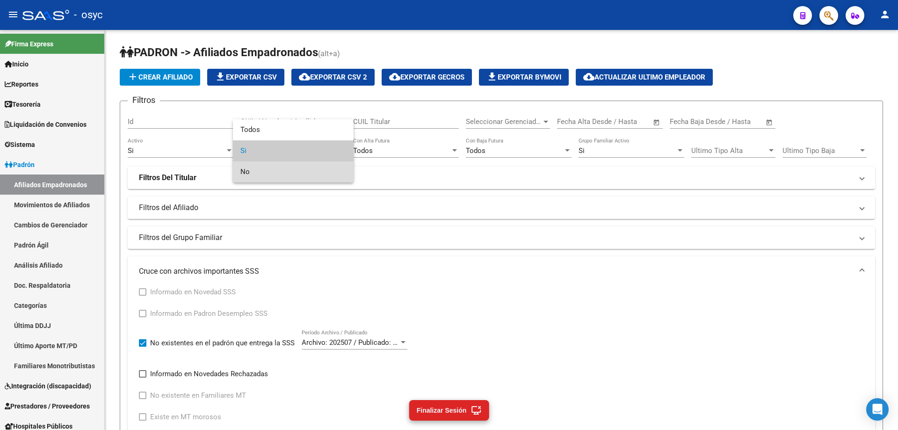
click at [287, 171] on span "No" at bounding box center [293, 171] width 106 height 21
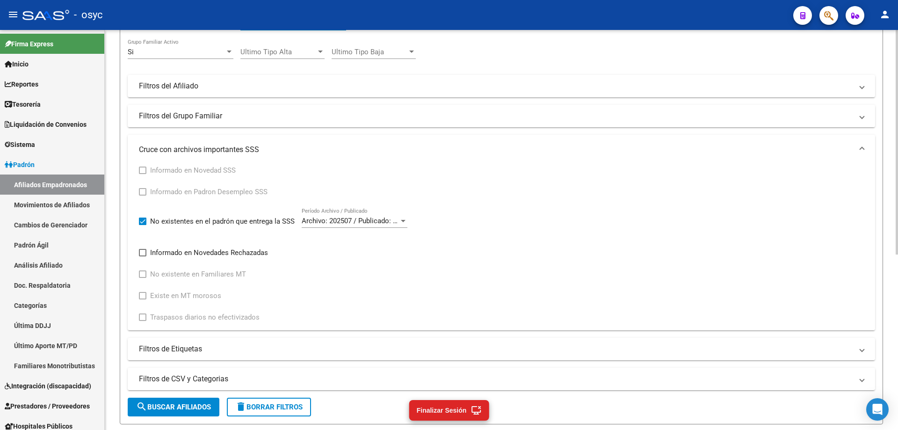
scroll to position [234, 0]
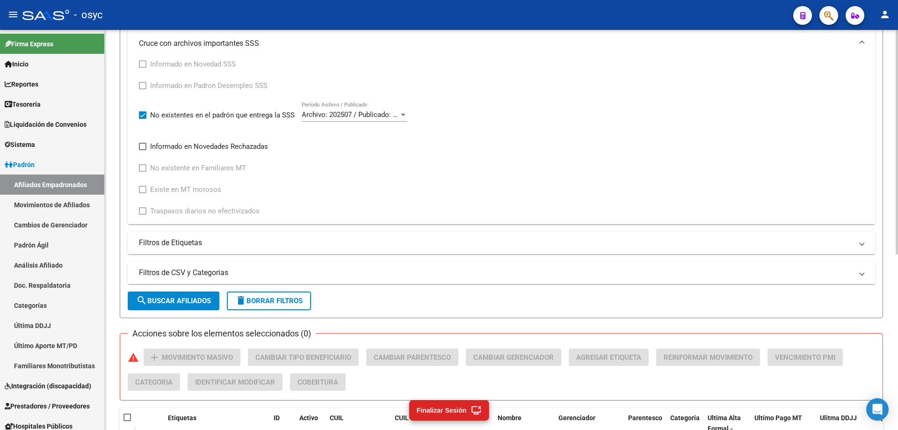
click at [189, 300] on span "search Buscar Afiliados" at bounding box center [173, 301] width 75 height 8
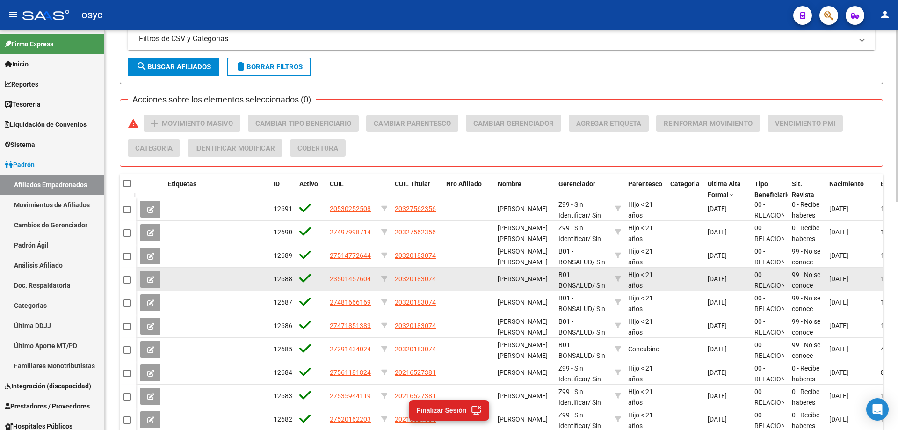
scroll to position [530, 0]
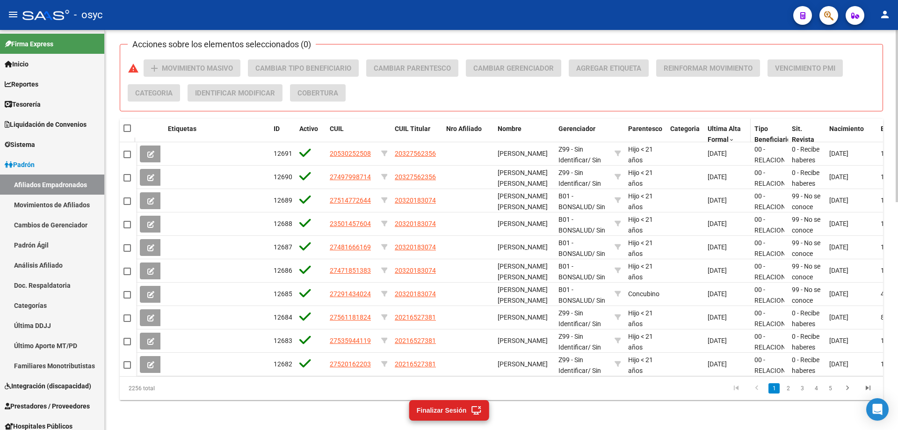
click at [725, 128] on span "Ultima Alta Formal" at bounding box center [724, 134] width 33 height 18
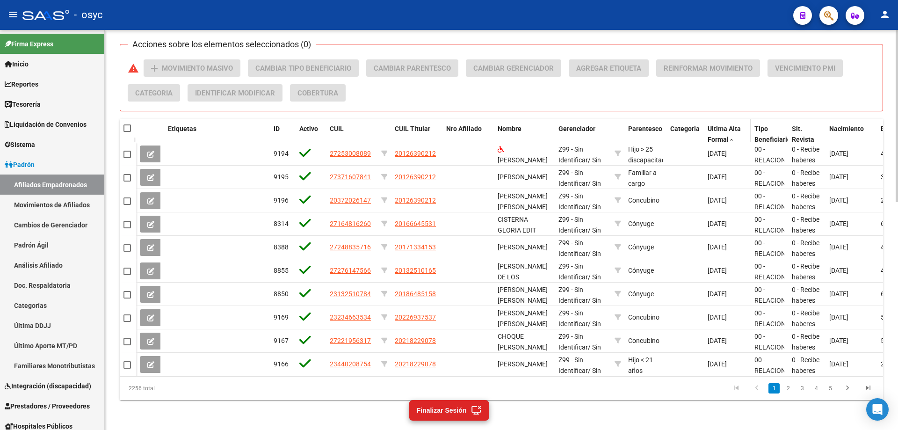
click at [725, 128] on span "Ultima Alta Formal" at bounding box center [724, 134] width 33 height 18
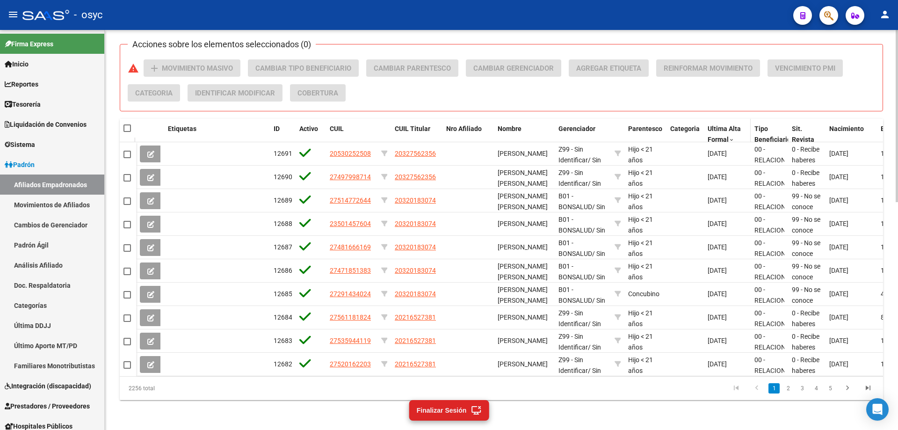
click at [725, 128] on span "Ultima Alta Formal" at bounding box center [724, 134] width 33 height 18
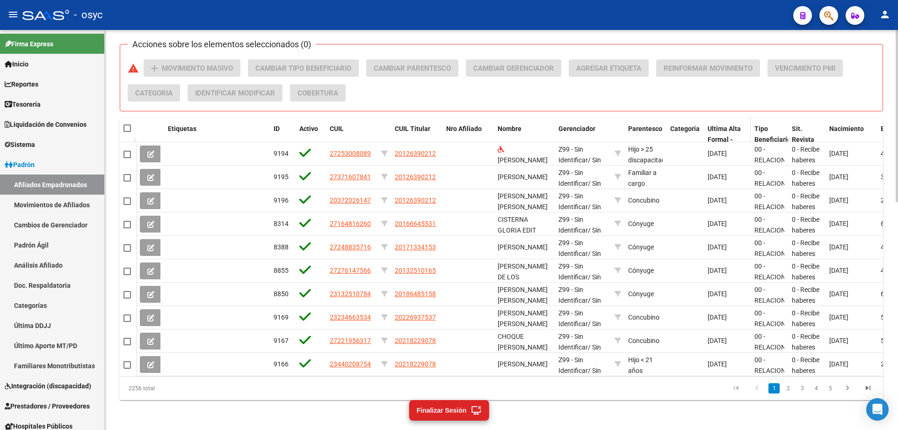
click at [725, 128] on span "Ultima Alta Formal" at bounding box center [724, 134] width 33 height 18
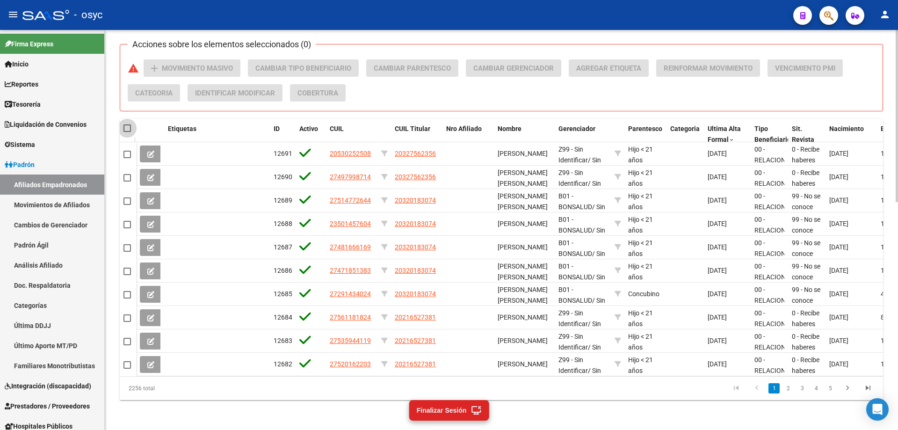
click at [128, 124] on span at bounding box center [127, 127] width 7 height 7
click at [127, 132] on input "checkbox" at bounding box center [127, 132] width 0 height 0
checkbox input "true"
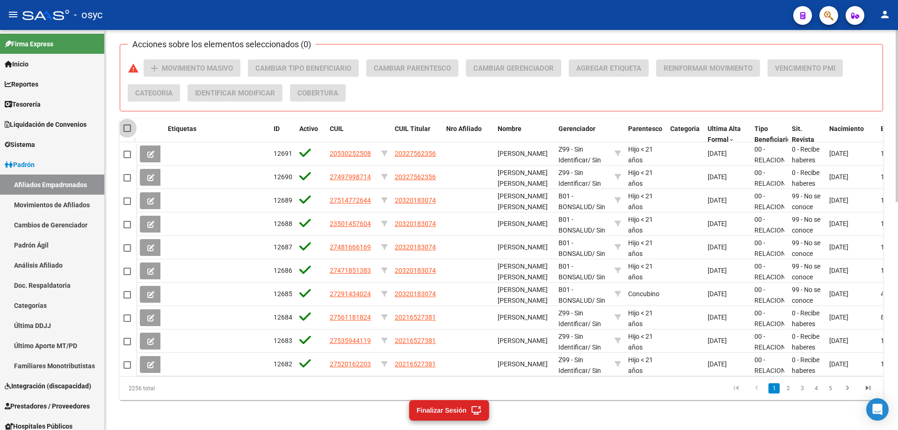
checkbox input "true"
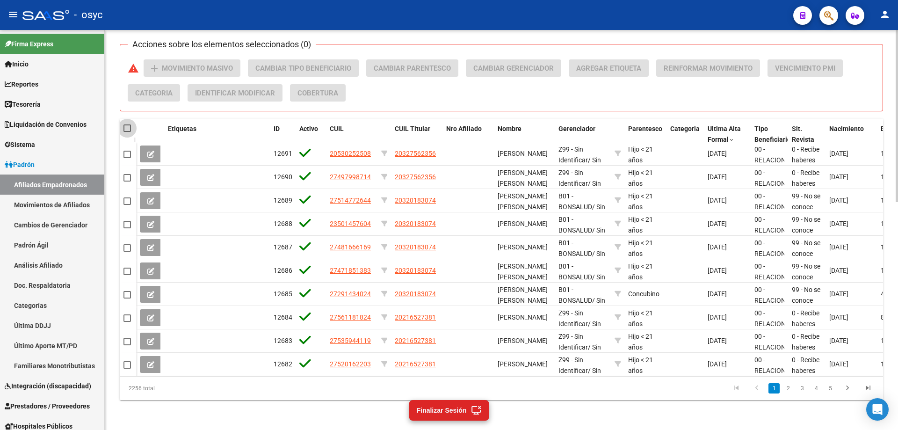
checkbox input "true"
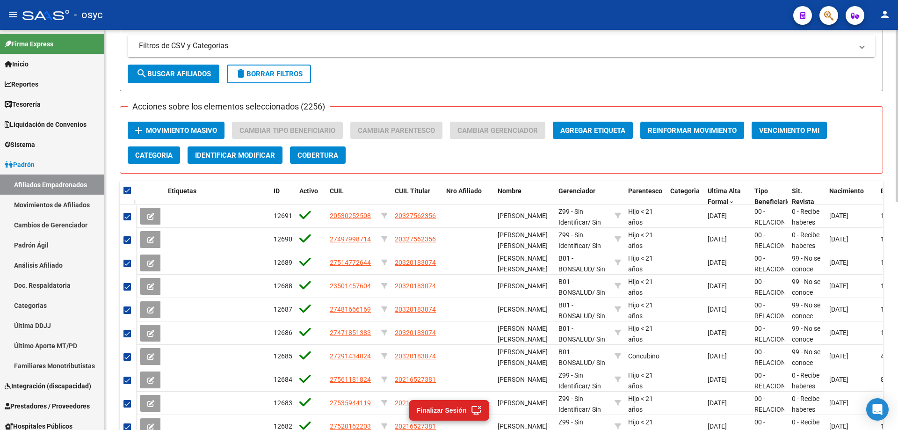
scroll to position [436, 0]
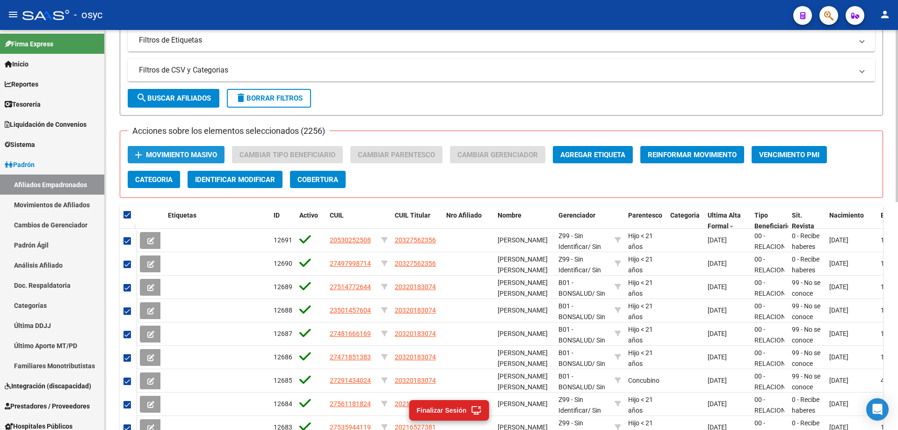
click at [183, 153] on span "Movimiento Masivo" at bounding box center [181, 155] width 71 height 8
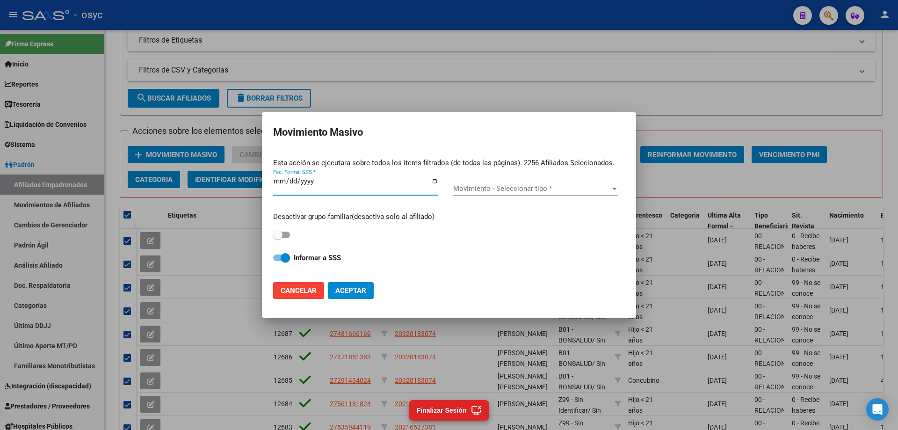
click at [434, 183] on input "Fec. Formal SSS *" at bounding box center [355, 184] width 165 height 15
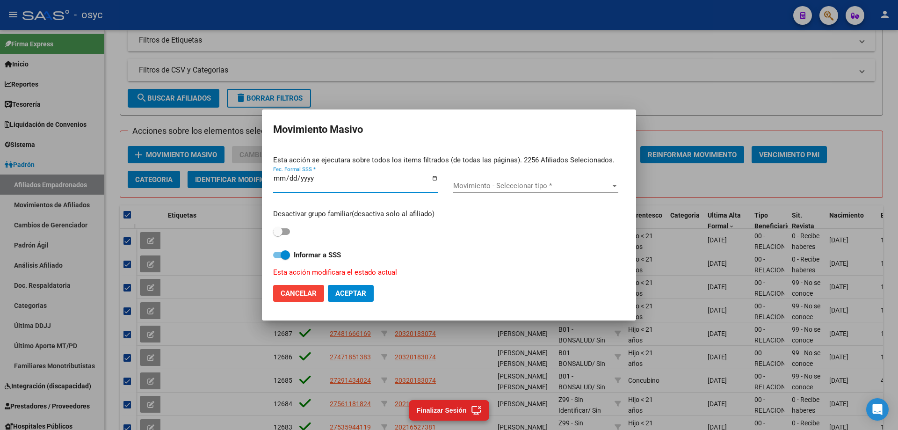
type input "2025-07-31"
click at [507, 185] on span "Movimiento - Seleccionar tipo *" at bounding box center [531, 186] width 157 height 8
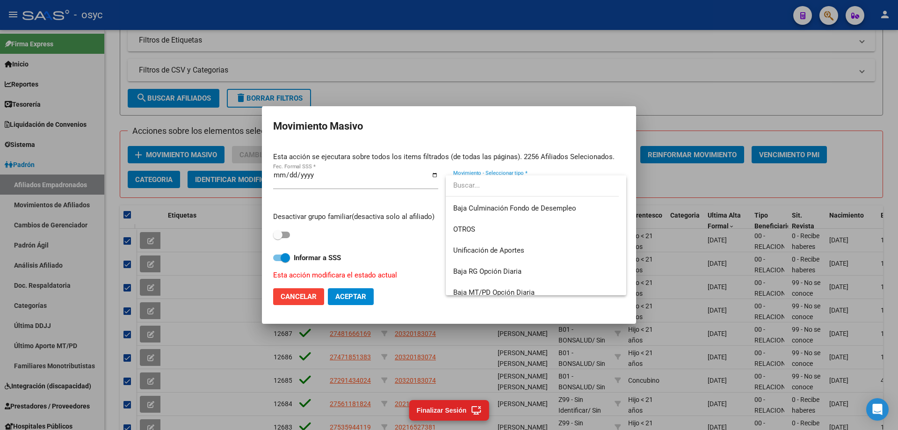
scroll to position [680, 0]
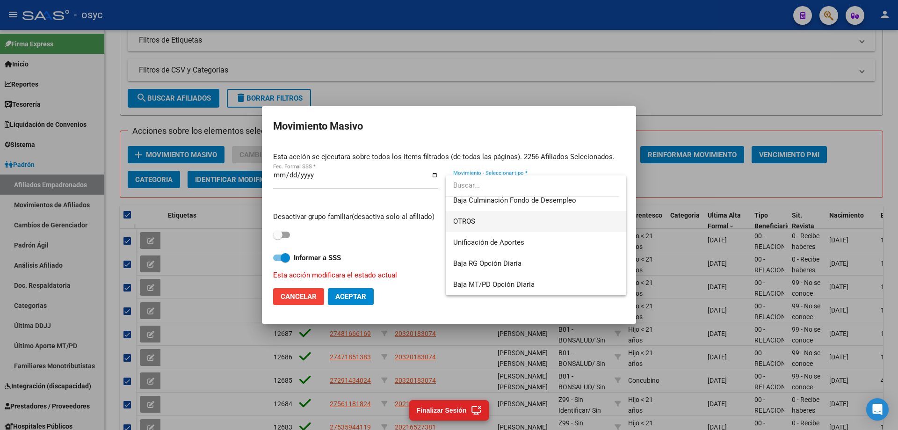
click at [486, 218] on span "OTROS" at bounding box center [535, 221] width 165 height 21
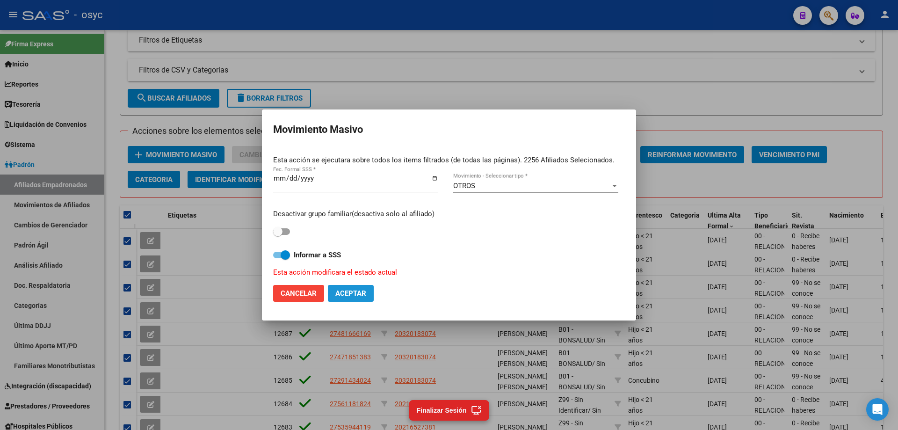
click at [360, 294] on span "Aceptar" at bounding box center [350, 293] width 31 height 8
checkbox input "false"
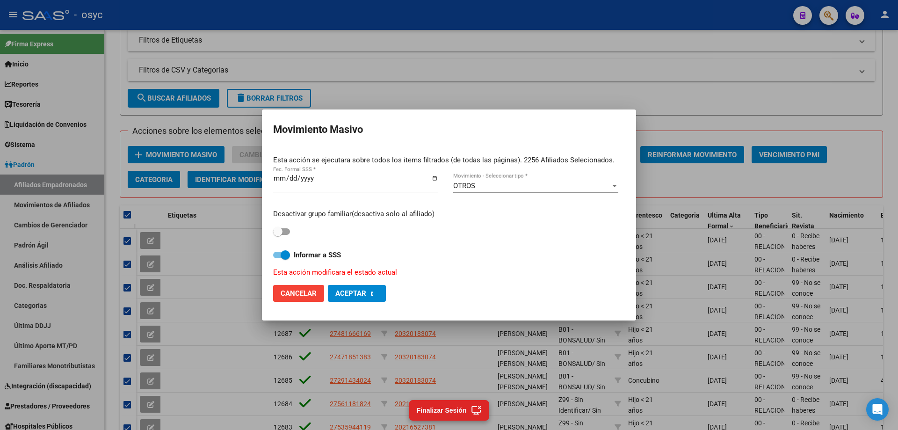
checkbox input "false"
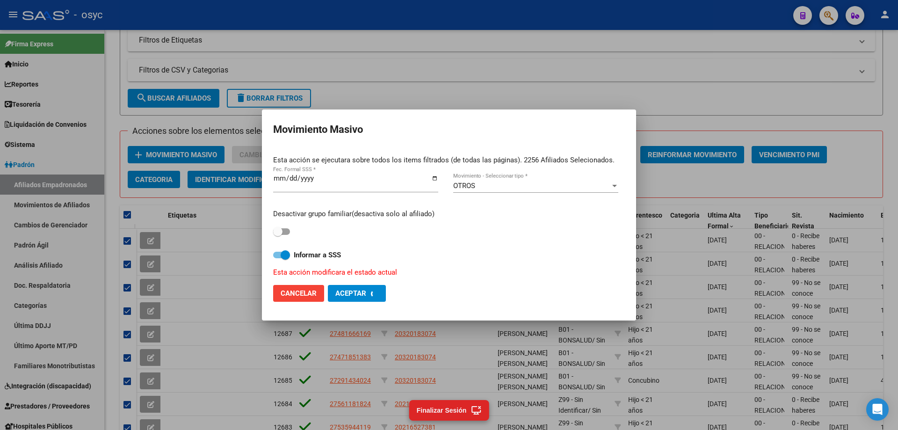
checkbox input "false"
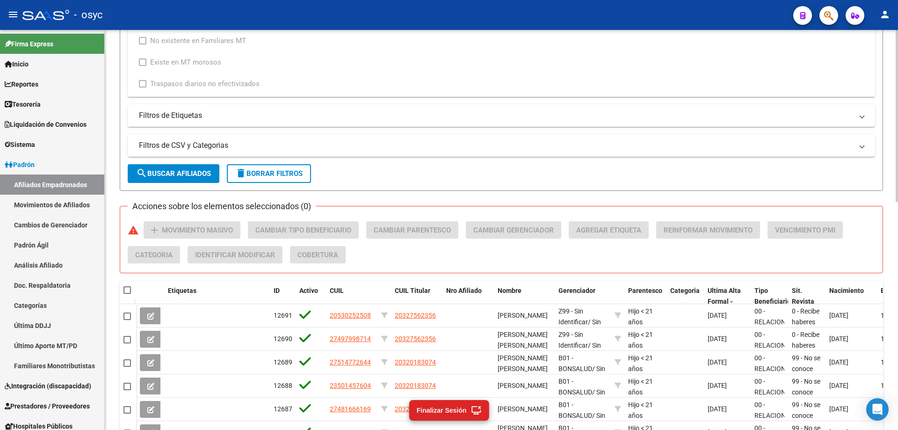
scroll to position [343, 0]
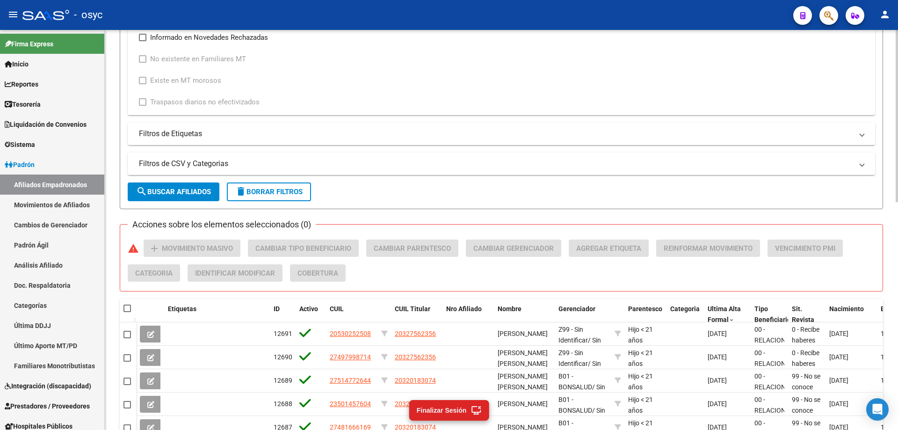
click at [206, 189] on span "search Buscar Afiliados" at bounding box center [173, 192] width 75 height 8
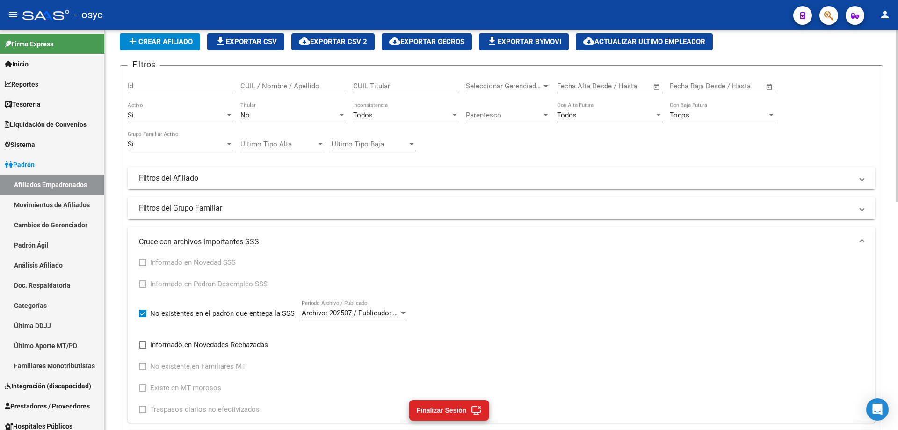
scroll to position [15, 0]
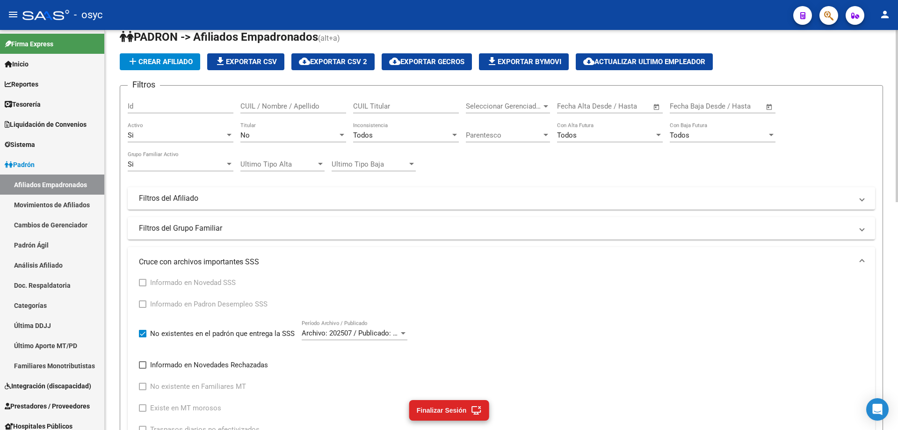
click at [524, 166] on div "Filtros Id CUIL / Nombre / Apellido CUIL Titular Seleccionar Gerenciador Selecc…" at bounding box center [502, 282] width 748 height 379
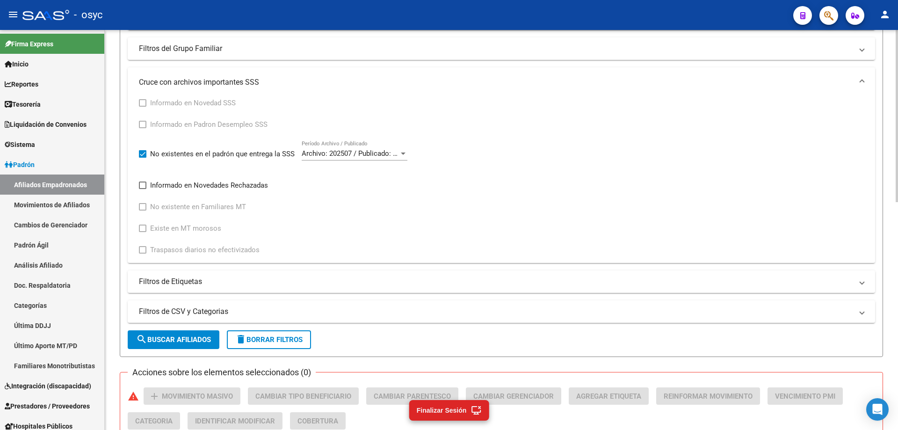
scroll to position [203, 0]
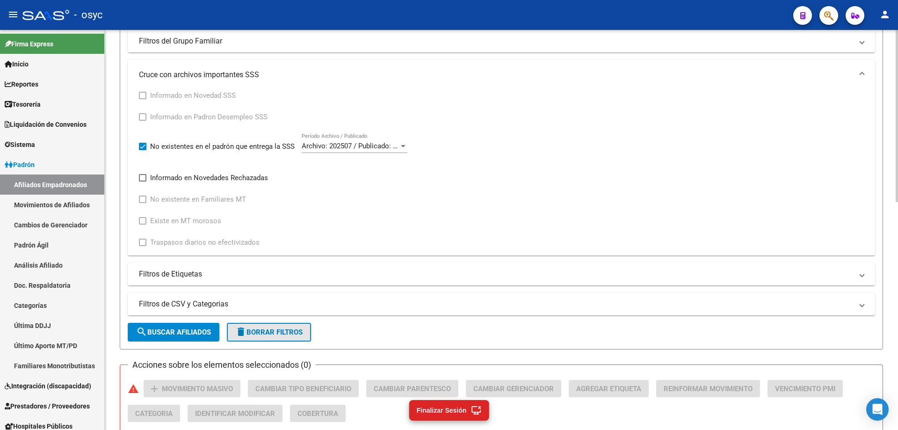
click at [255, 332] on span "delete Borrar Filtros" at bounding box center [268, 332] width 67 height 8
checkbox input "false"
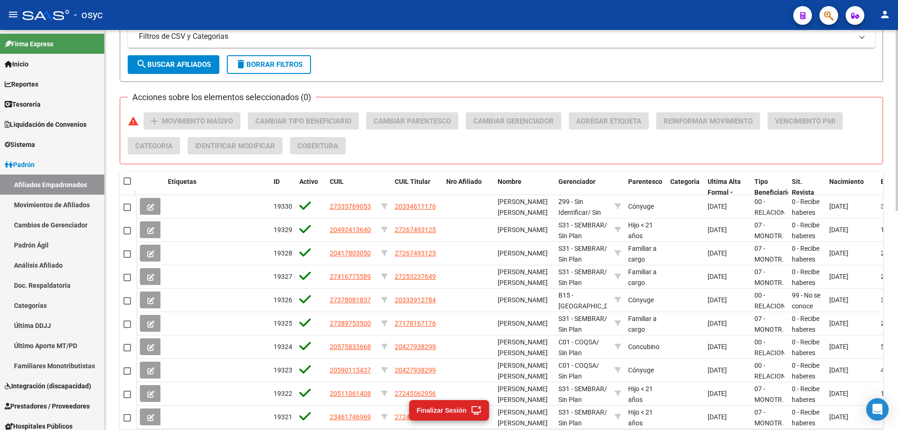
scroll to position [484, 0]
